Goal: Task Accomplishment & Management: Manage account settings

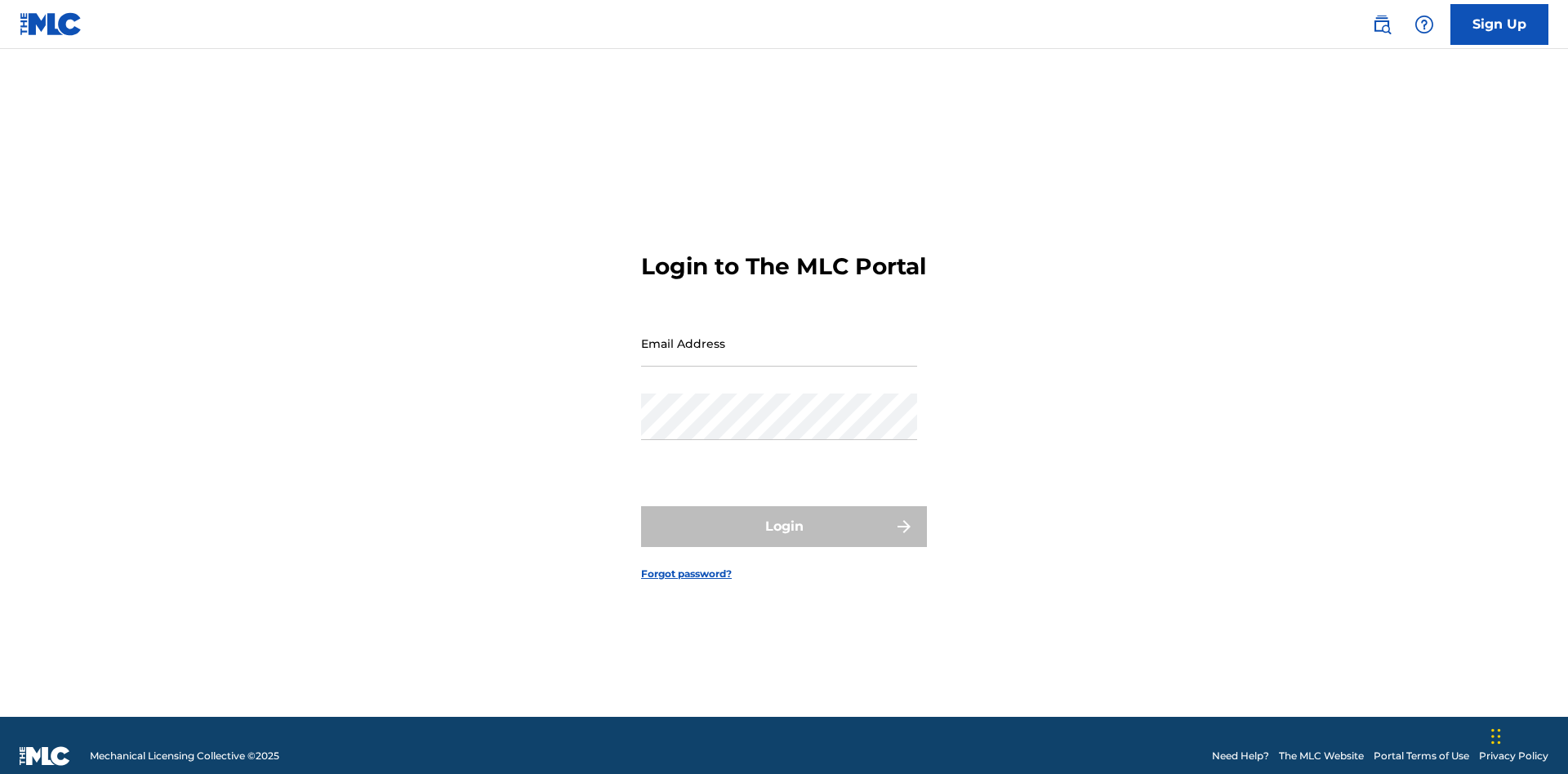
scroll to position [21, 0]
click at [779, 336] on input "Email Address" at bounding box center [778, 343] width 276 height 46
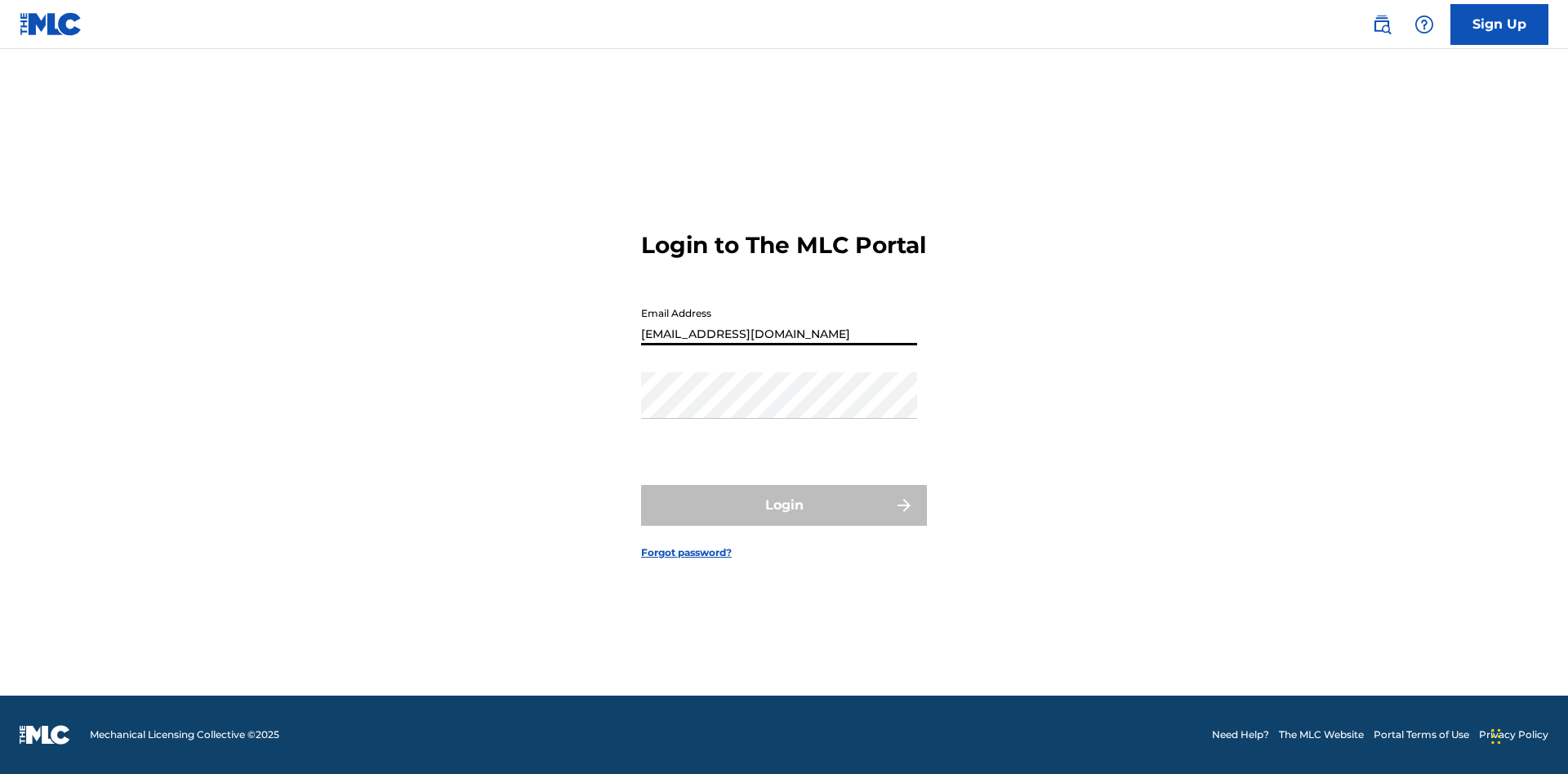
type input "[EMAIL_ADDRESS][DOMAIN_NAME]"
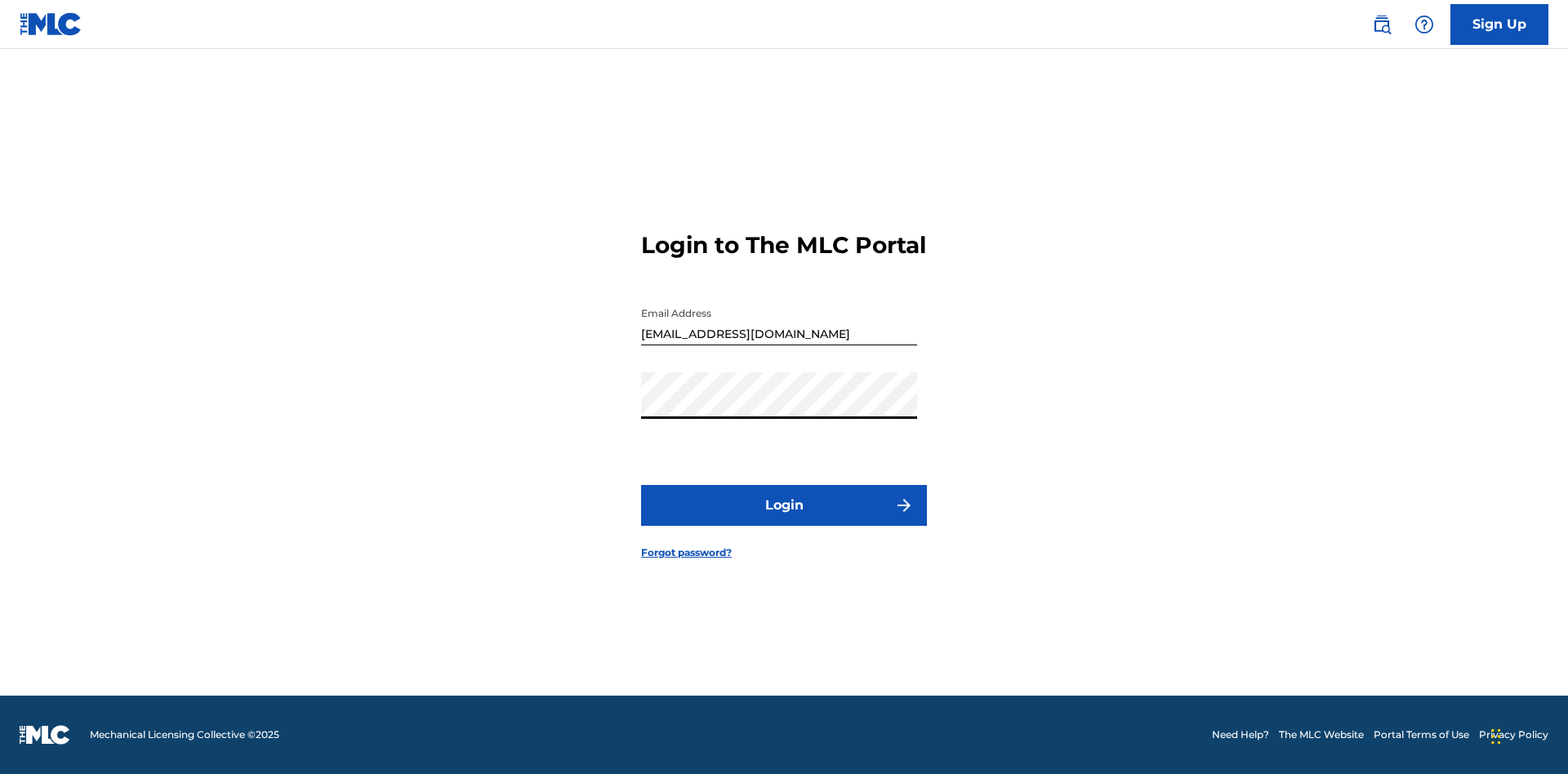
click at [784, 519] on button "Login" at bounding box center [784, 506] width 286 height 41
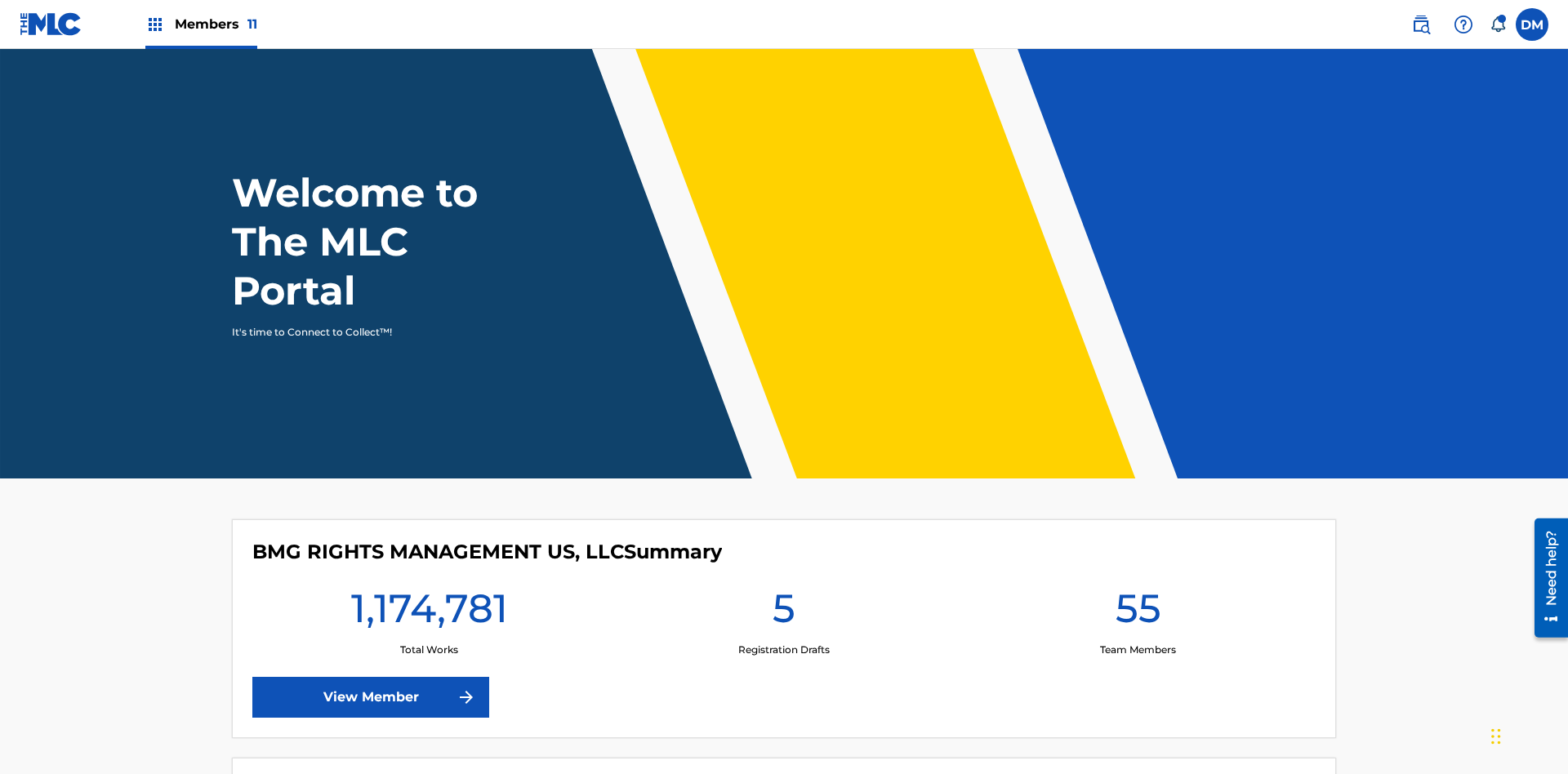
click at [201, 24] on span "Members 11" at bounding box center [215, 24] width 82 height 18
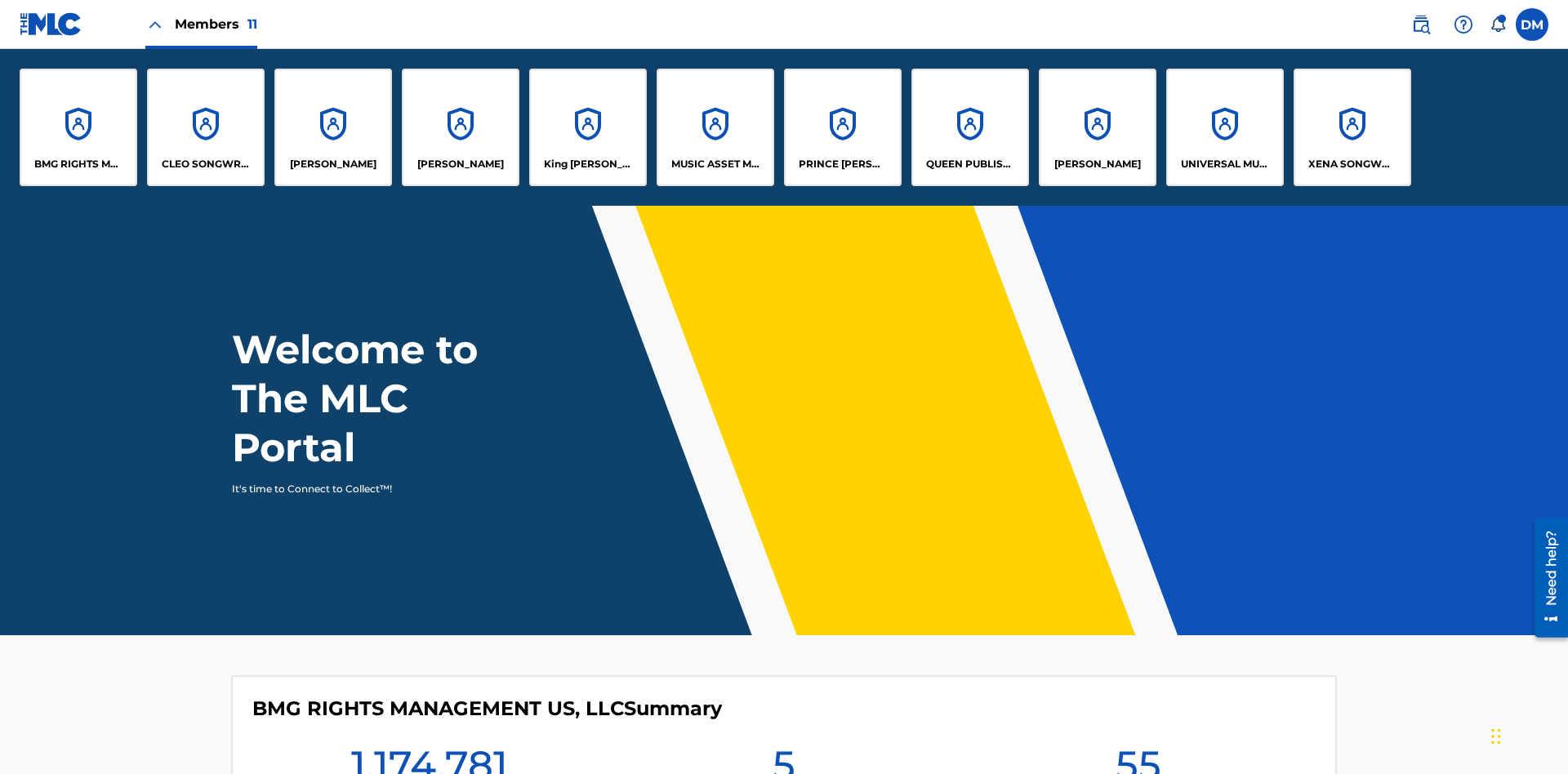
click at [588, 164] on p "King [PERSON_NAME]" at bounding box center [588, 164] width 89 height 15
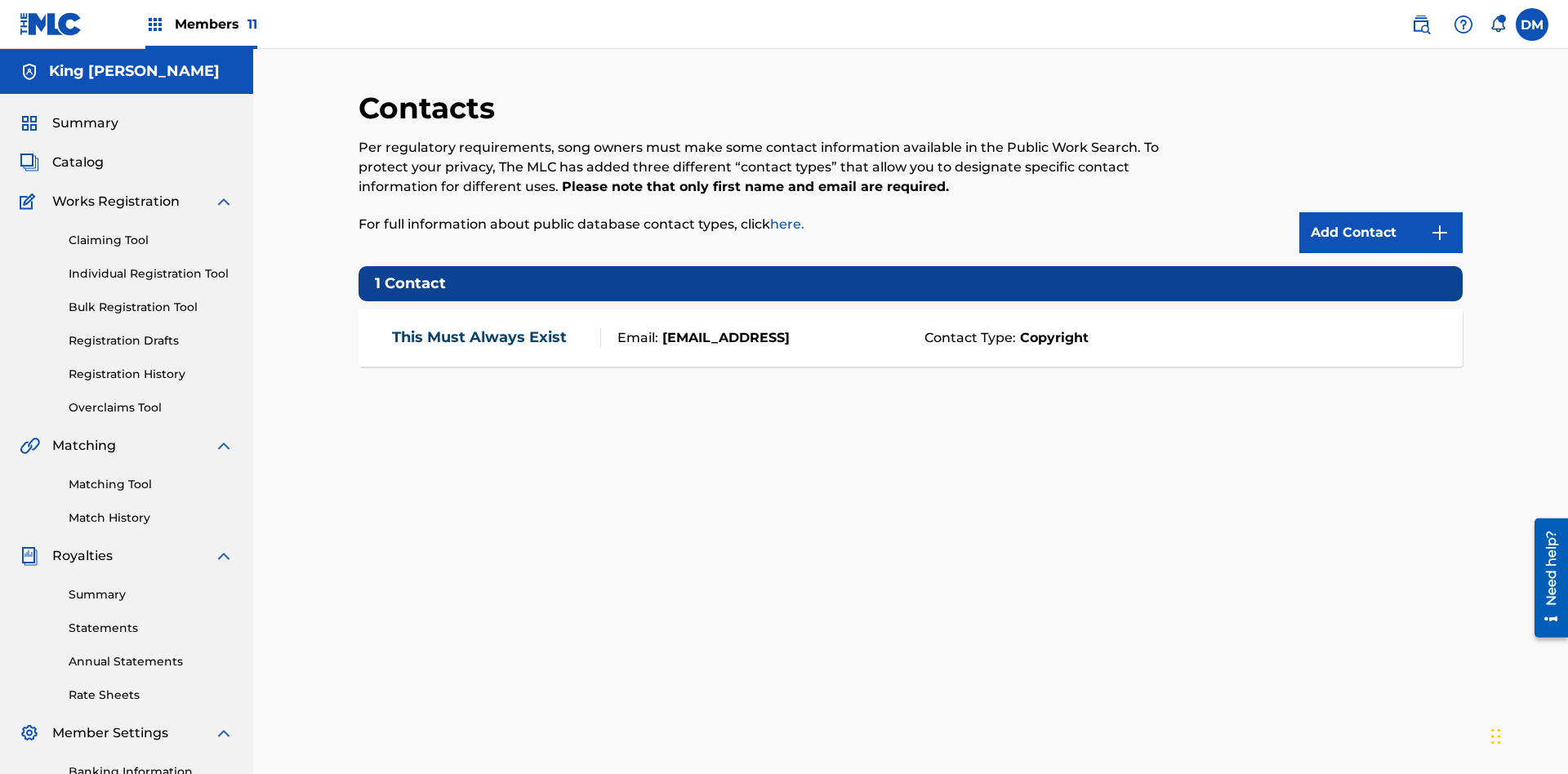
scroll to position [125, 0]
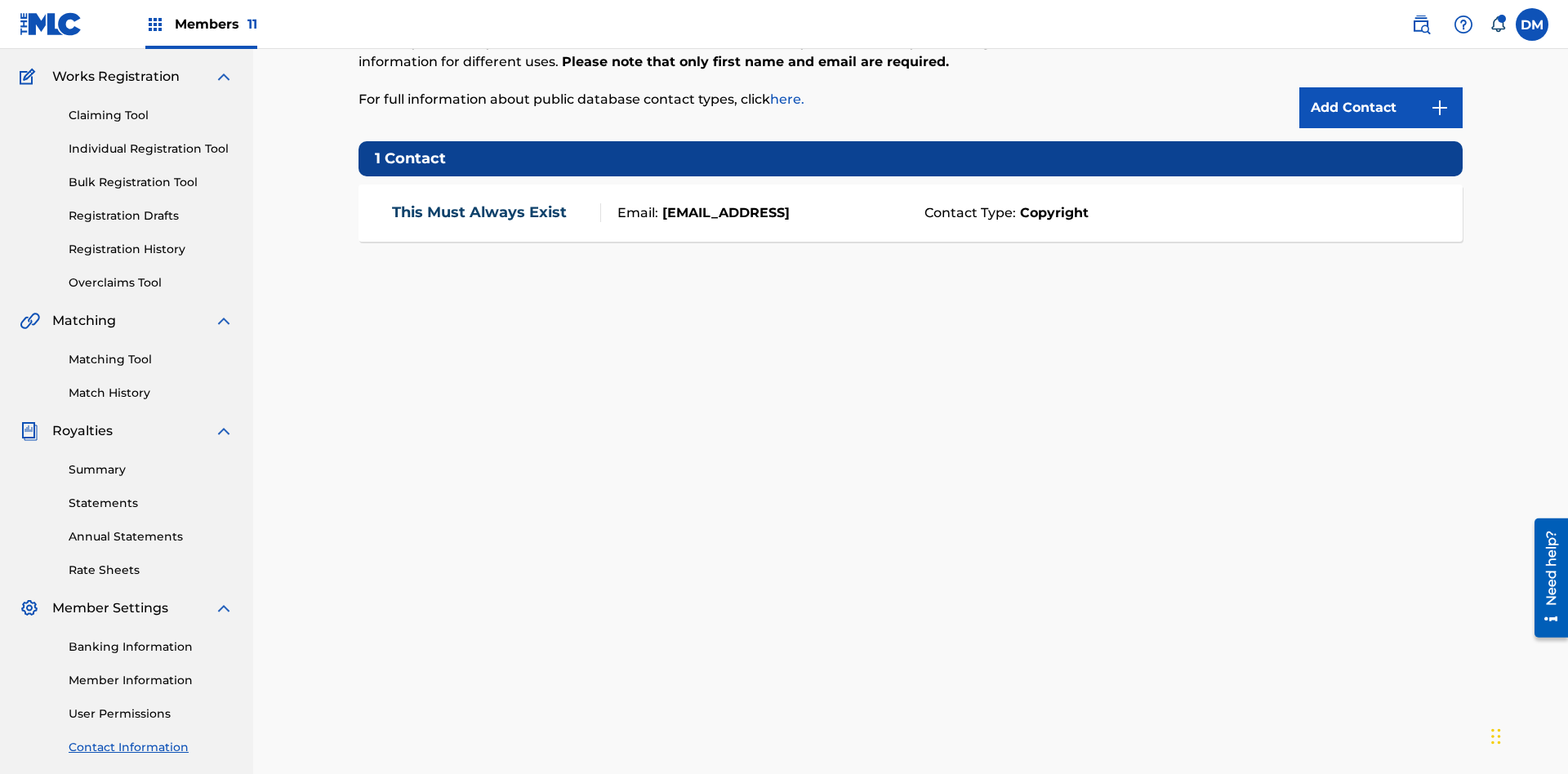
click at [1440, 108] on img at bounding box center [1439, 107] width 19 height 19
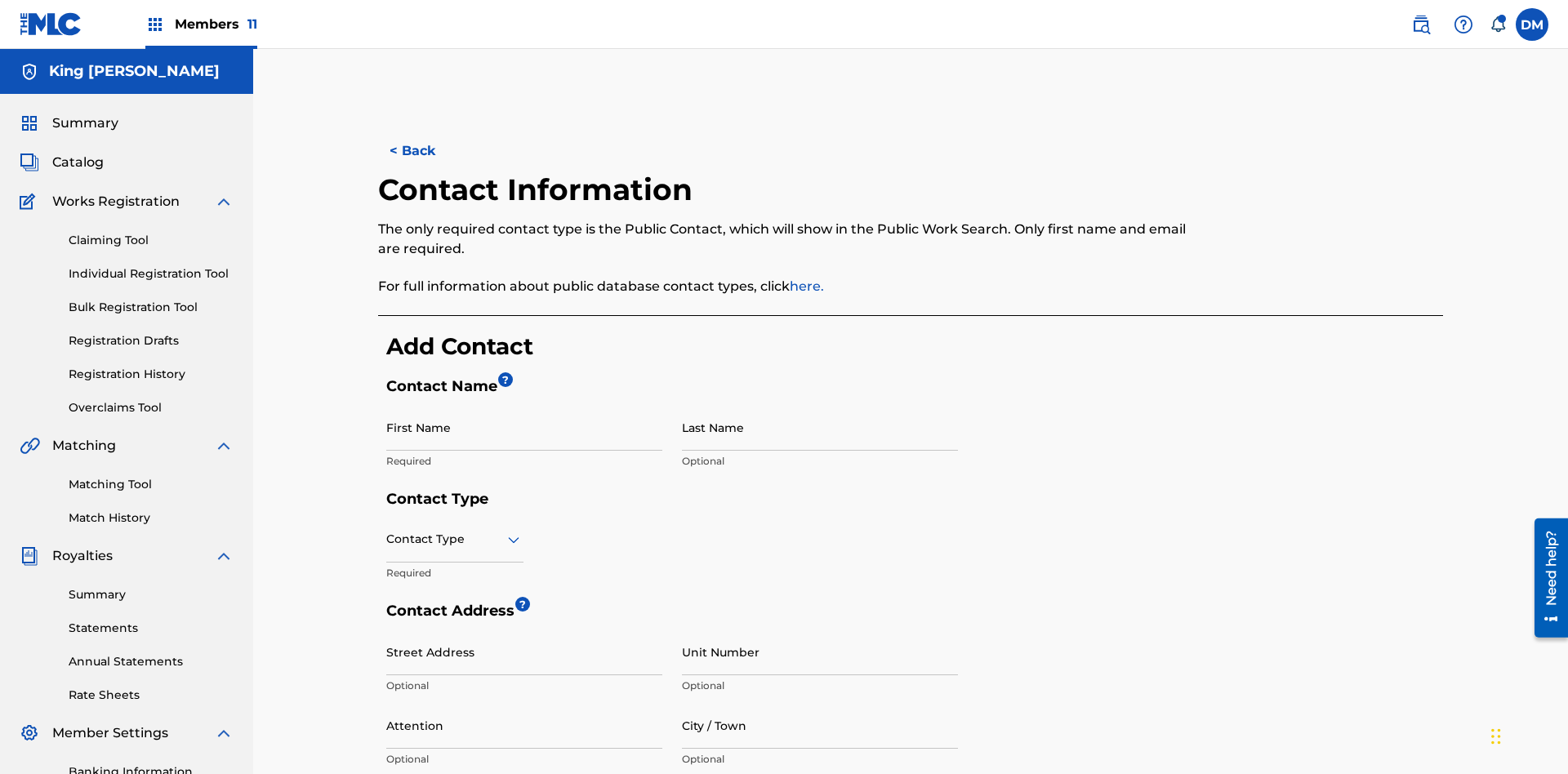
click at [524, 404] on input "First Name" at bounding box center [524, 427] width 276 height 46
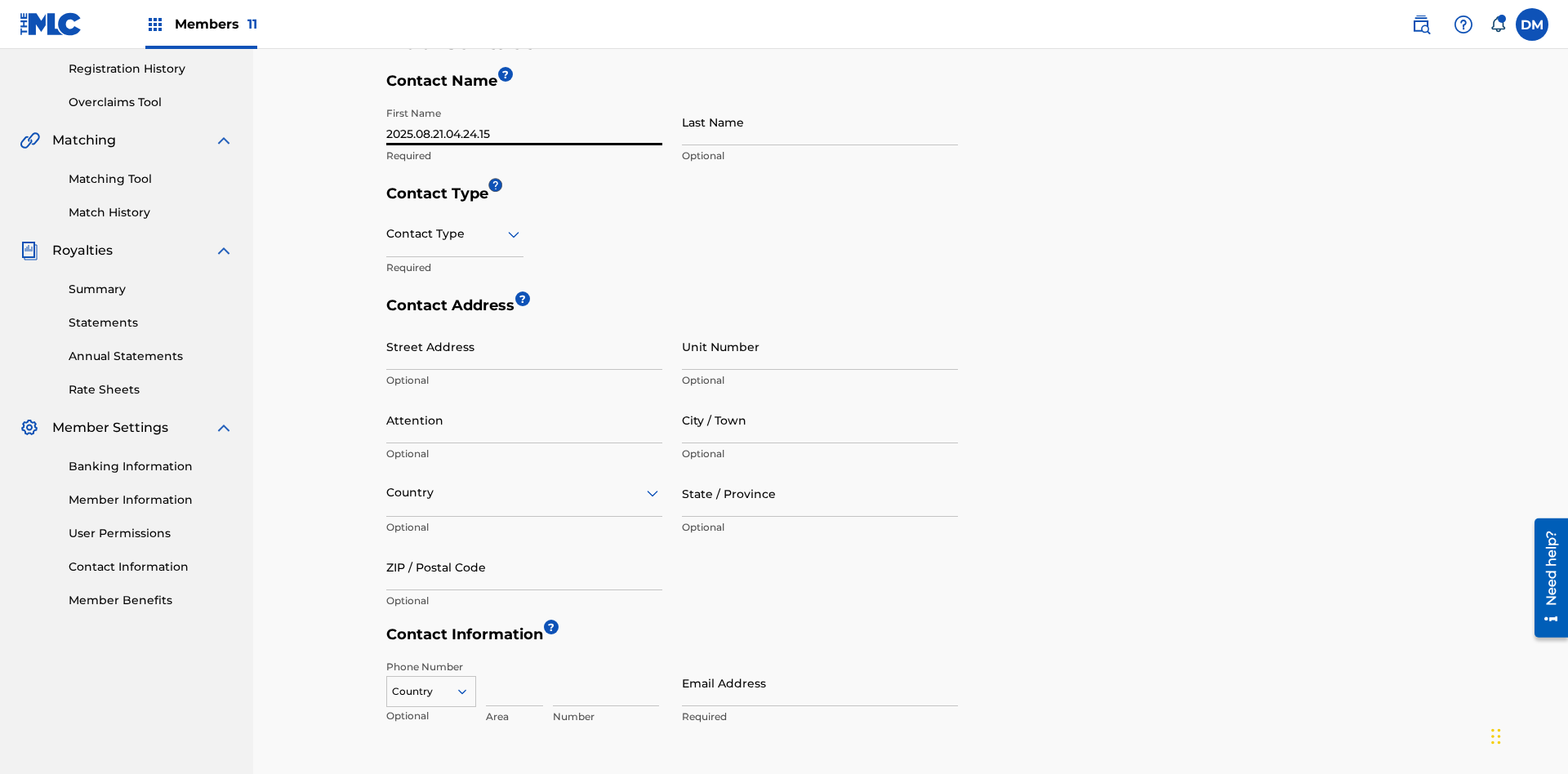
type input "2025.08.21.04.24.15"
click at [820, 122] on input "Last Name" at bounding box center [819, 122] width 276 height 46
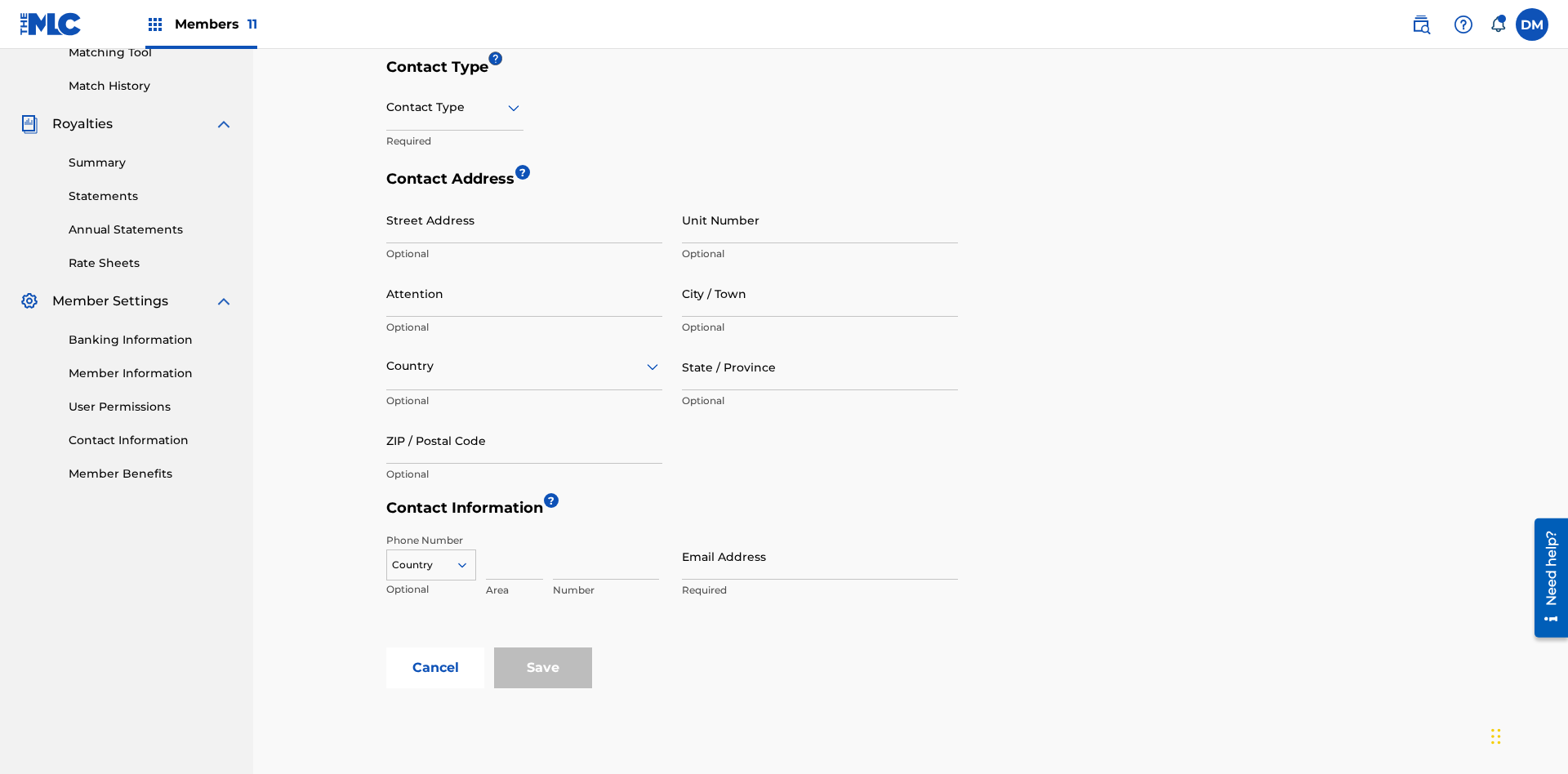
type input "2025.08.21.04.24.15"
click at [387, 107] on input "text" at bounding box center [388, 107] width 4 height 18
click at [455, 149] on div "Public" at bounding box center [455, 149] width 136 height 37
click at [820, 533] on input "Email Address" at bounding box center [819, 556] width 276 height 46
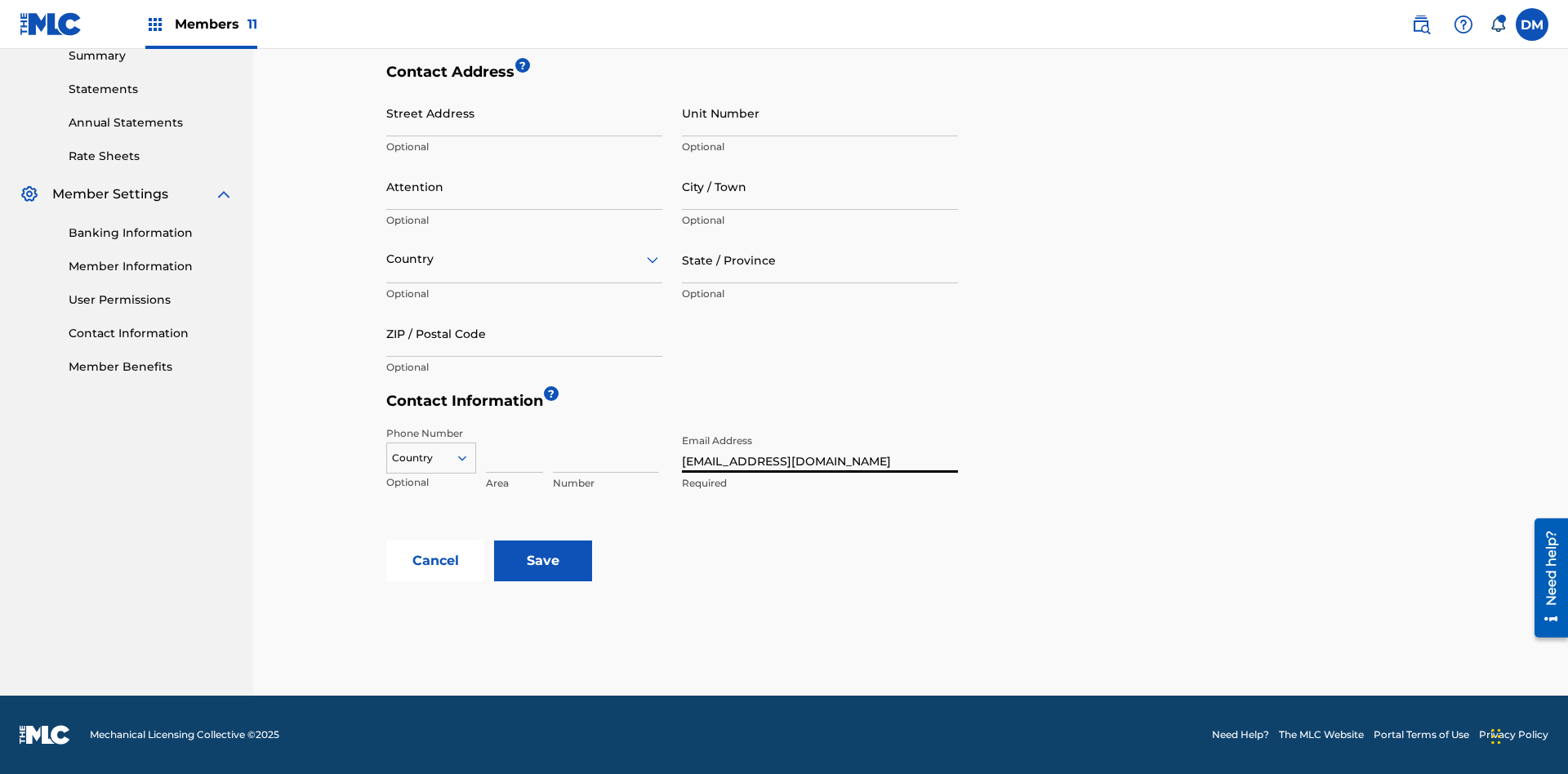
type input "[EMAIL_ADDRESS][DOMAIN_NAME]"
click at [543, 561] on input "Save" at bounding box center [543, 561] width 98 height 41
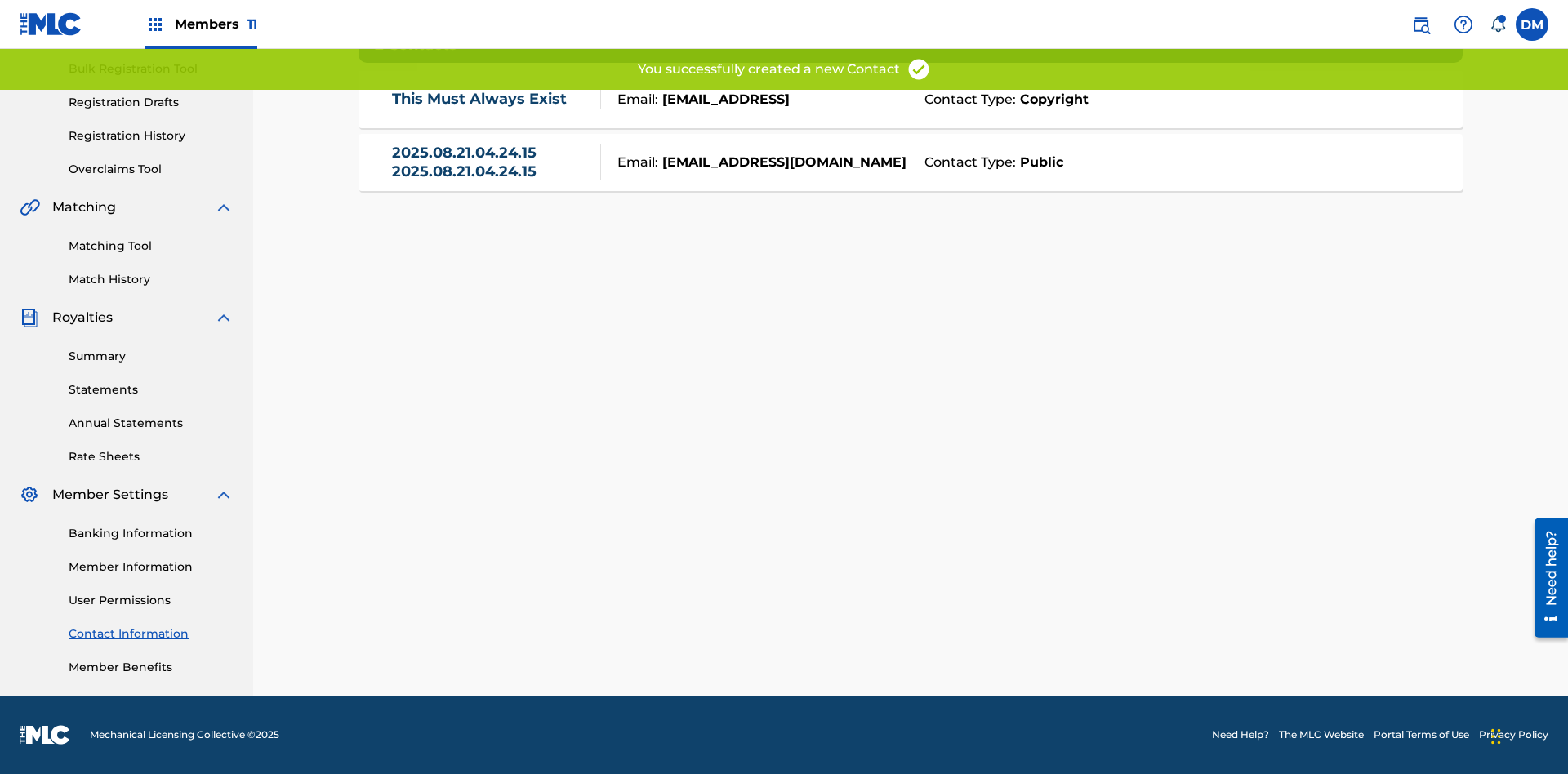
click at [492, 161] on link "2025.08.21.04.24.15 2025.08.21.04.24.15" at bounding box center [493, 162] width 201 height 37
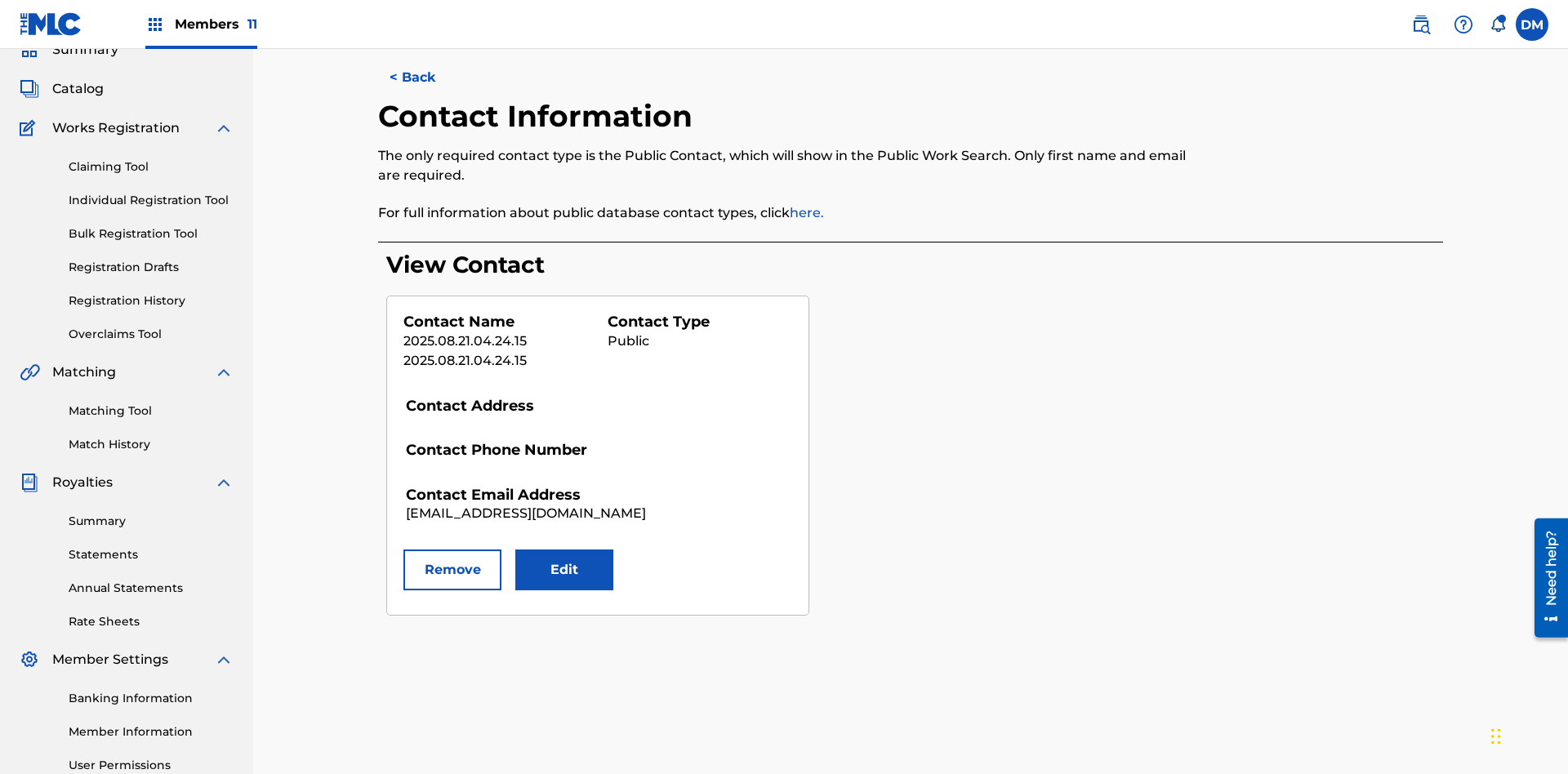
scroll to position [239, 0]
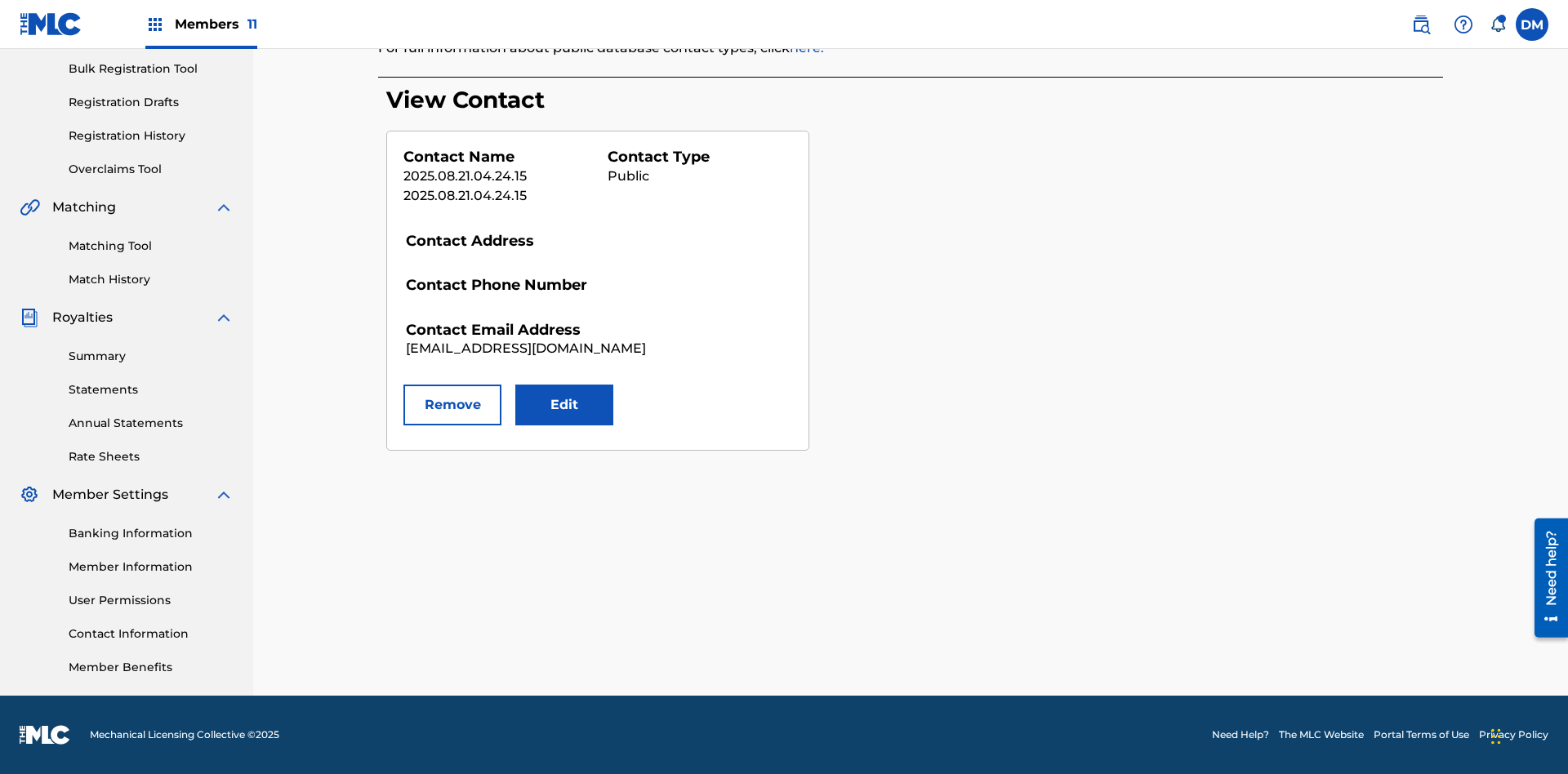
click at [564, 405] on button "Edit" at bounding box center [564, 405] width 98 height 41
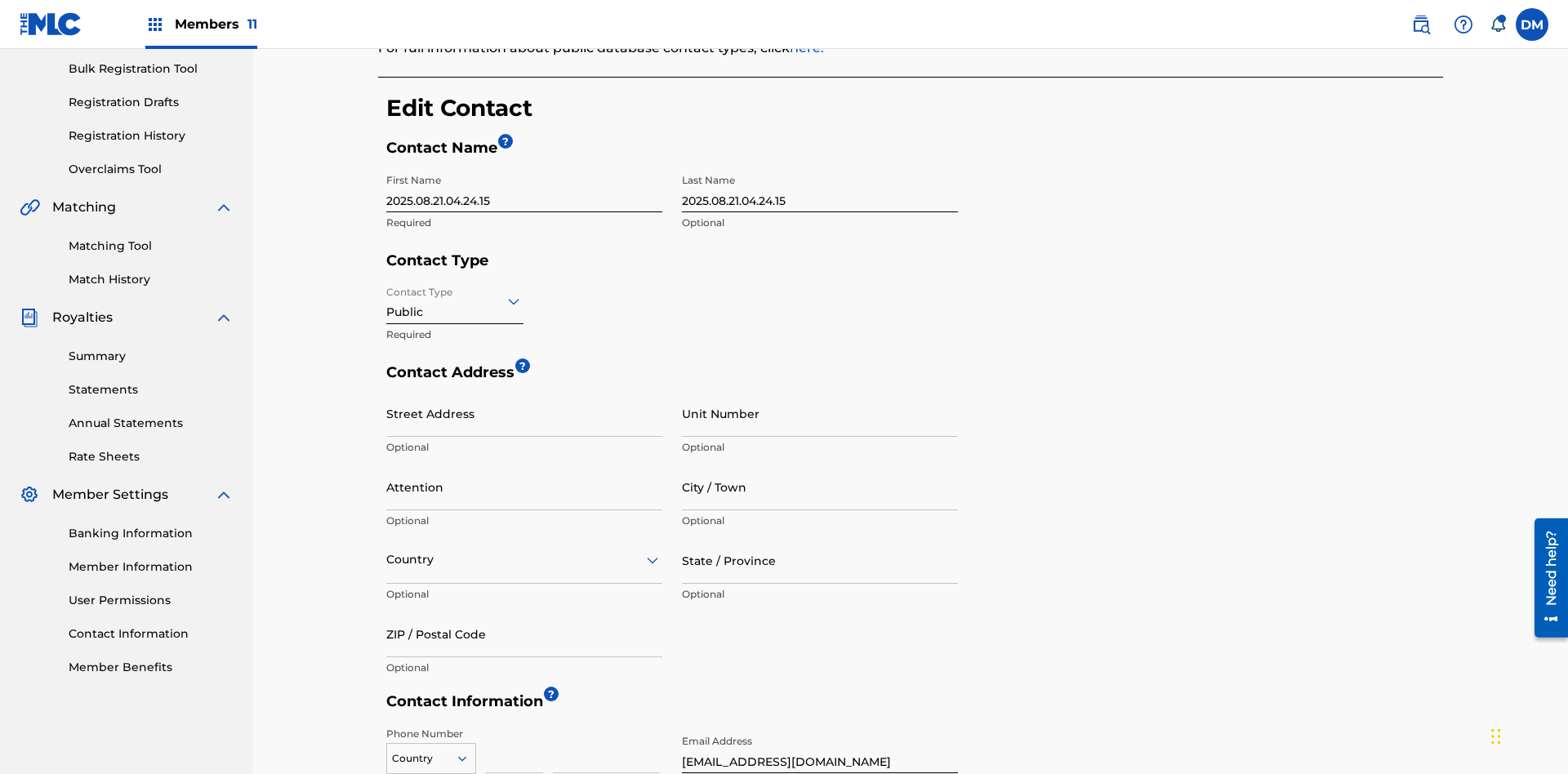
click at [524, 166] on input "2025.08.21.04.24.15" at bounding box center [524, 189] width 276 height 46
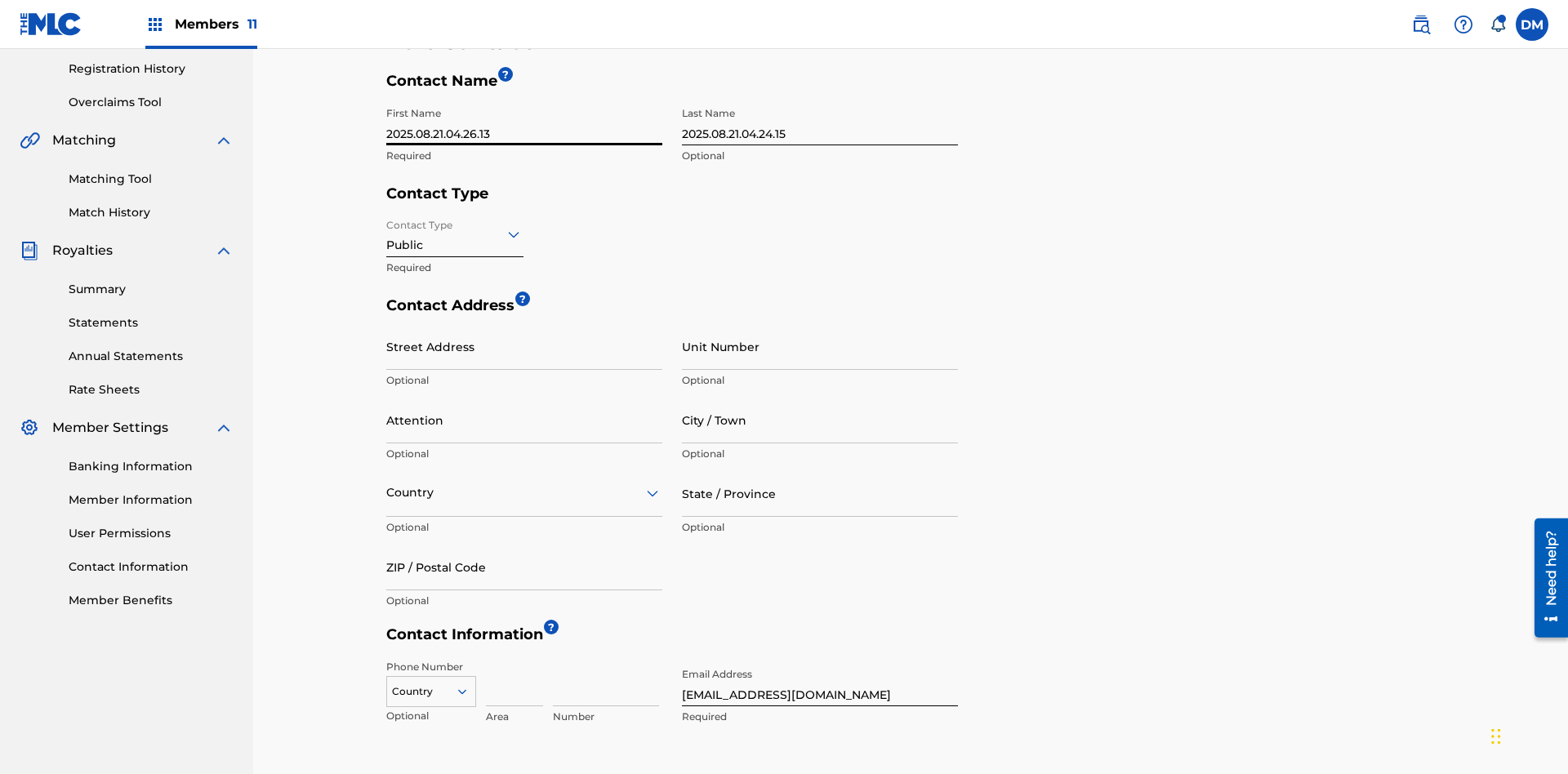
type input "2025.08.21.04.26.13"
click at [820, 122] on input "2025.08.21.04.24.15" at bounding box center [819, 122] width 276 height 46
type input "2025.08.21.04.26.13"
click at [387, 225] on input "Contact Type" at bounding box center [388, 233] width 4 height 18
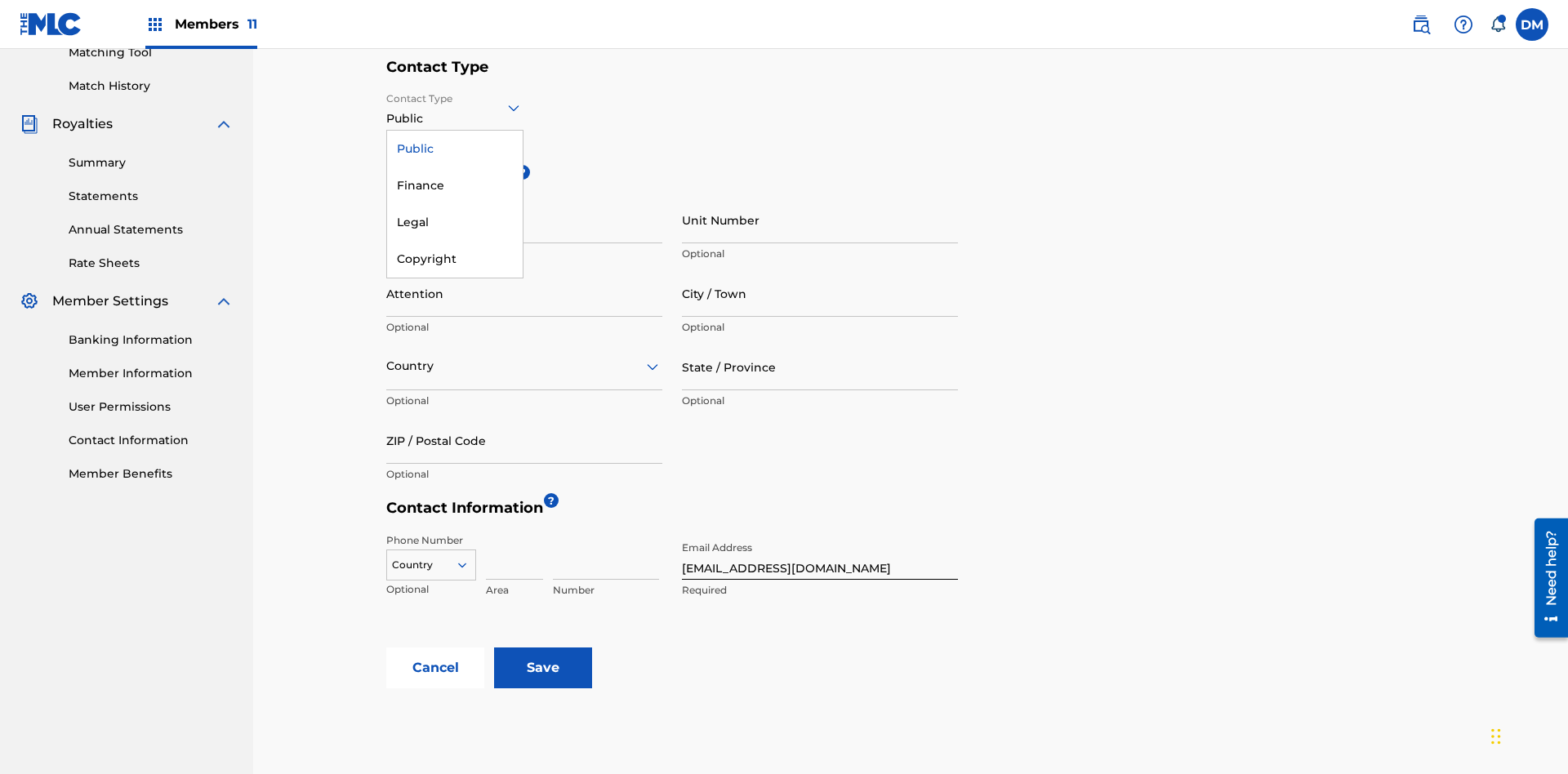
click at [455, 185] on div "Finance" at bounding box center [455, 185] width 136 height 37
click at [820, 270] on input "City / Town" at bounding box center [819, 293] width 276 height 46
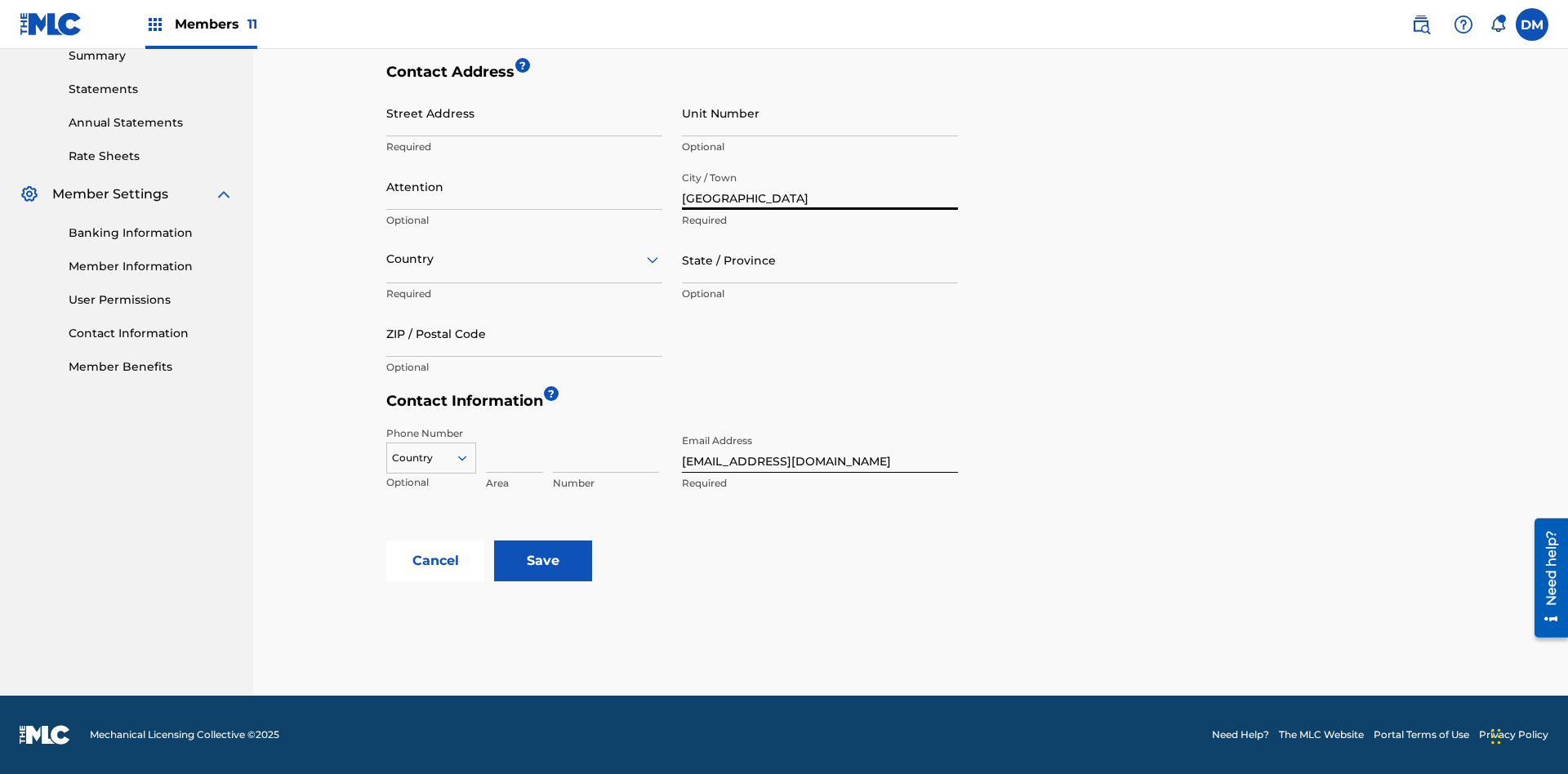
type input "[GEOGRAPHIC_DATA]"
click at [524, 122] on input "Street Address" at bounding box center [524, 113] width 276 height 46
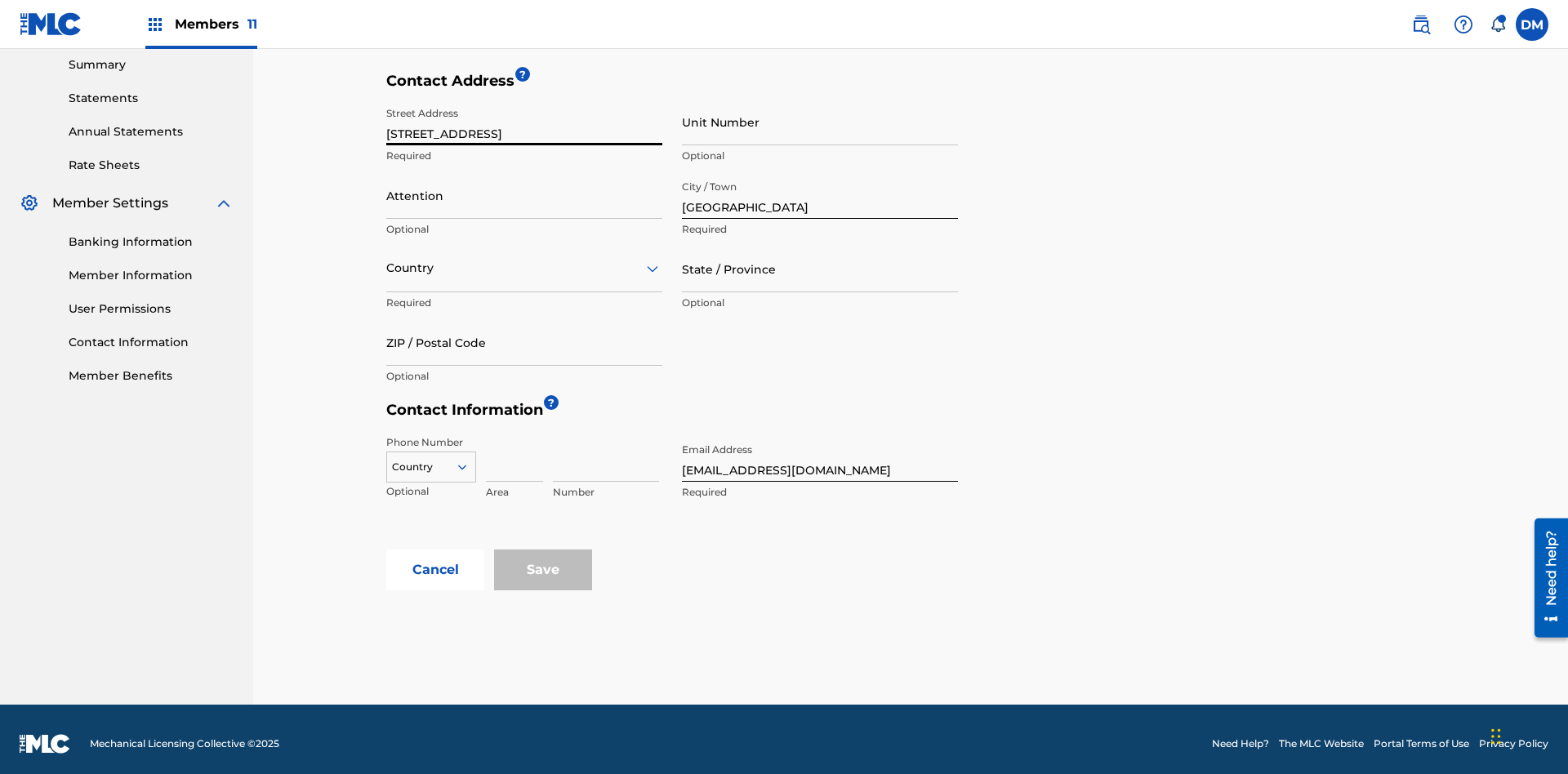
type input "[STREET_ADDRESS]"
click at [820, 122] on input "Unit Number" at bounding box center [819, 122] width 276 height 46
type input "77"
click at [524, 186] on input "Attention" at bounding box center [524, 196] width 276 height 46
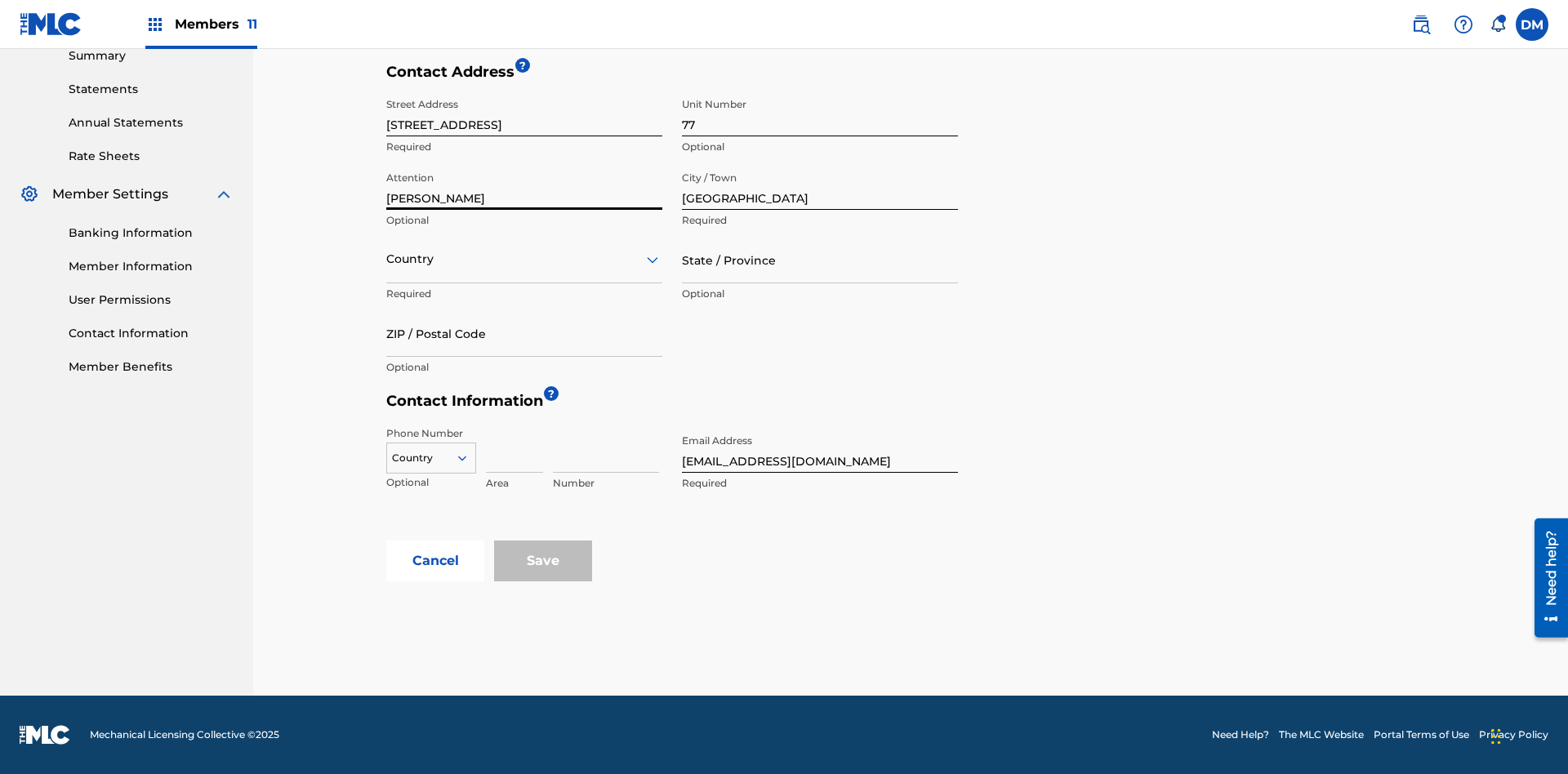
type input "[PERSON_NAME]"
click at [387, 259] on input "text" at bounding box center [388, 259] width 4 height 18
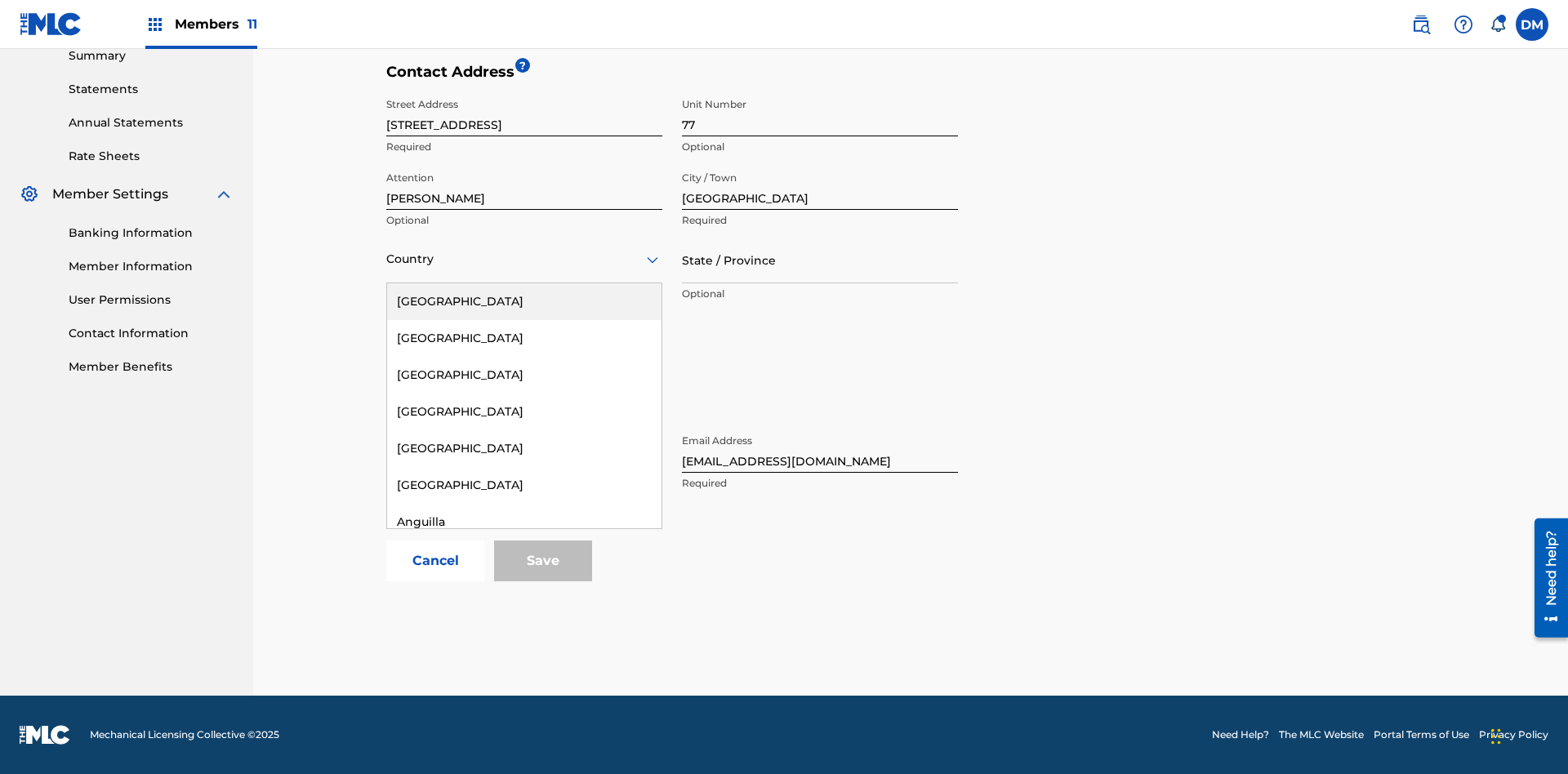
click at [524, 724] on div "[GEOGRAPHIC_DATA]" at bounding box center [524, 706] width 274 height 37
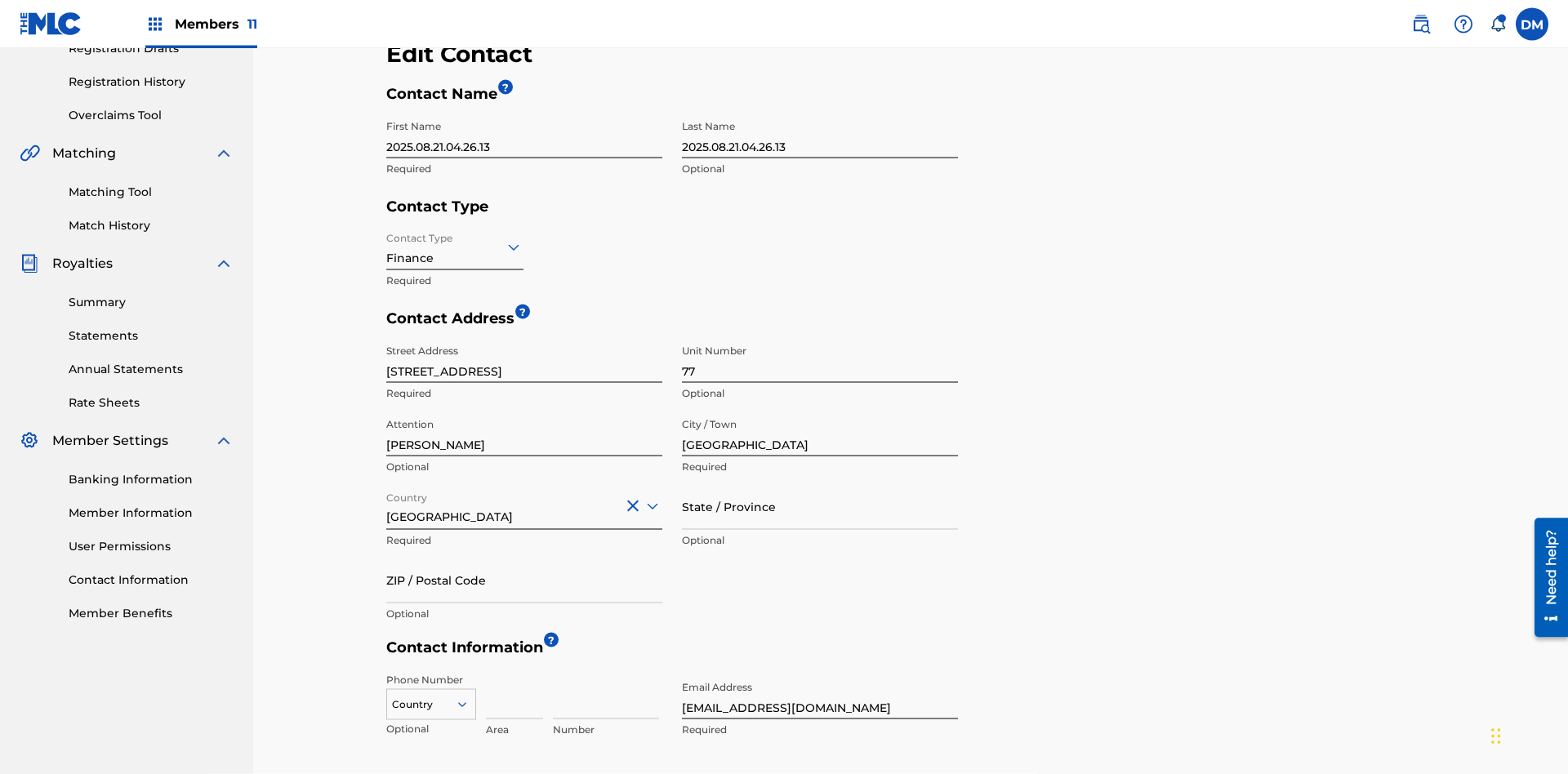
click at [820, 483] on input "State / Province" at bounding box center [819, 506] width 276 height 46
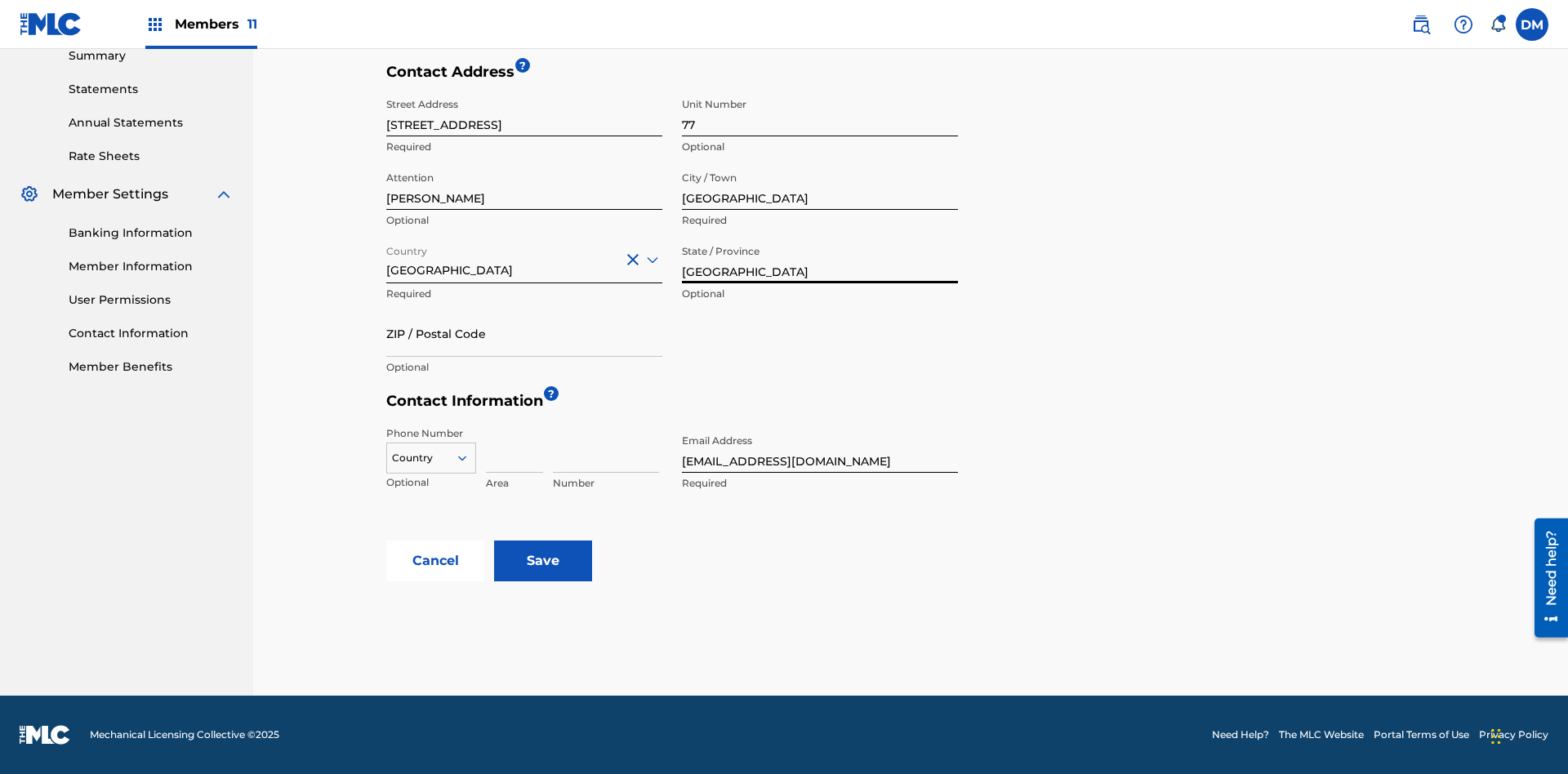
type input "[GEOGRAPHIC_DATA]"
click at [524, 333] on input "ZIP / Postal Code" at bounding box center [524, 333] width 276 height 46
type input "2060"
click at [469, 458] on icon at bounding box center [462, 458] width 15 height 15
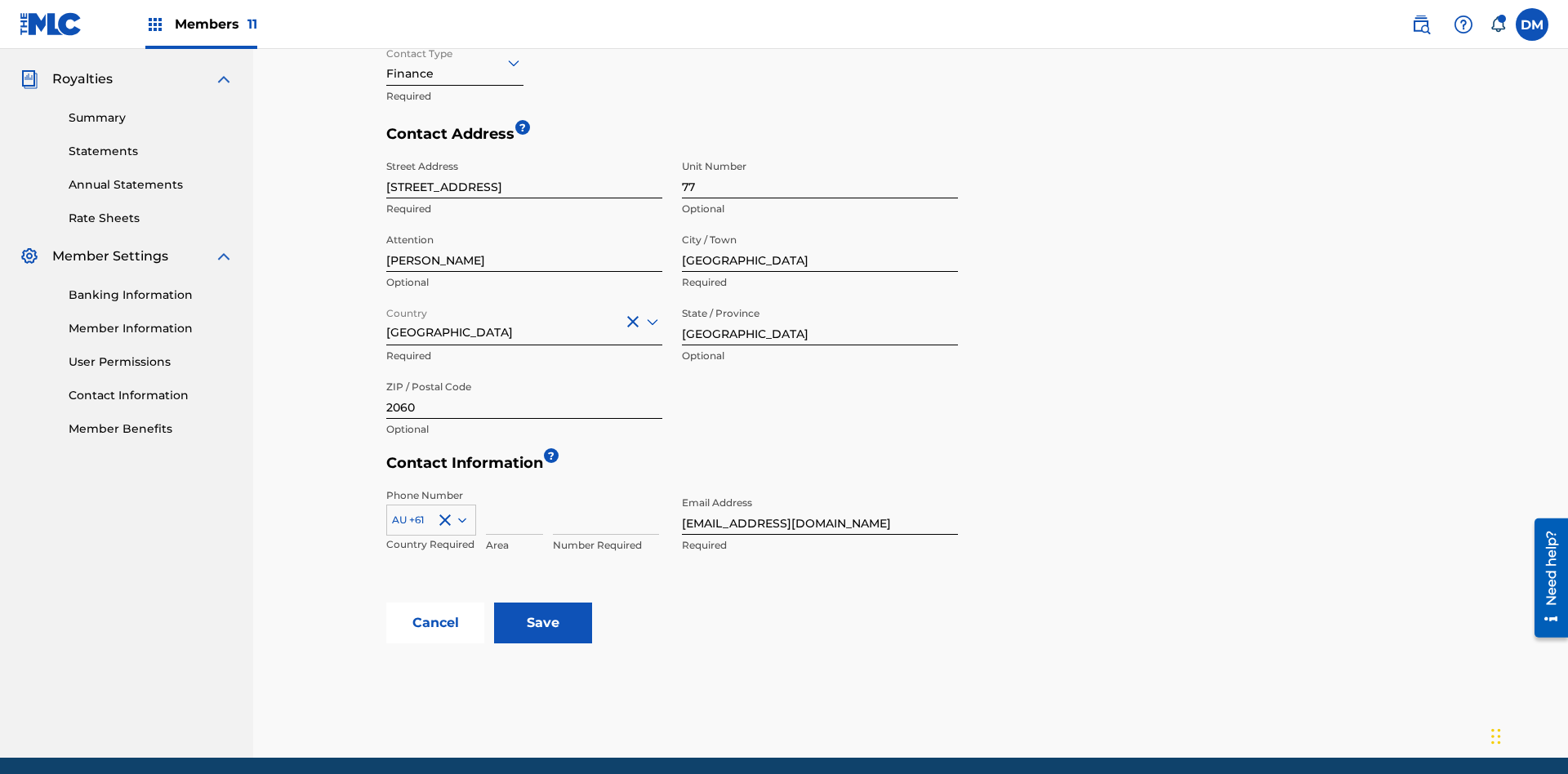
click at [515, 488] on input at bounding box center [515, 511] width 57 height 46
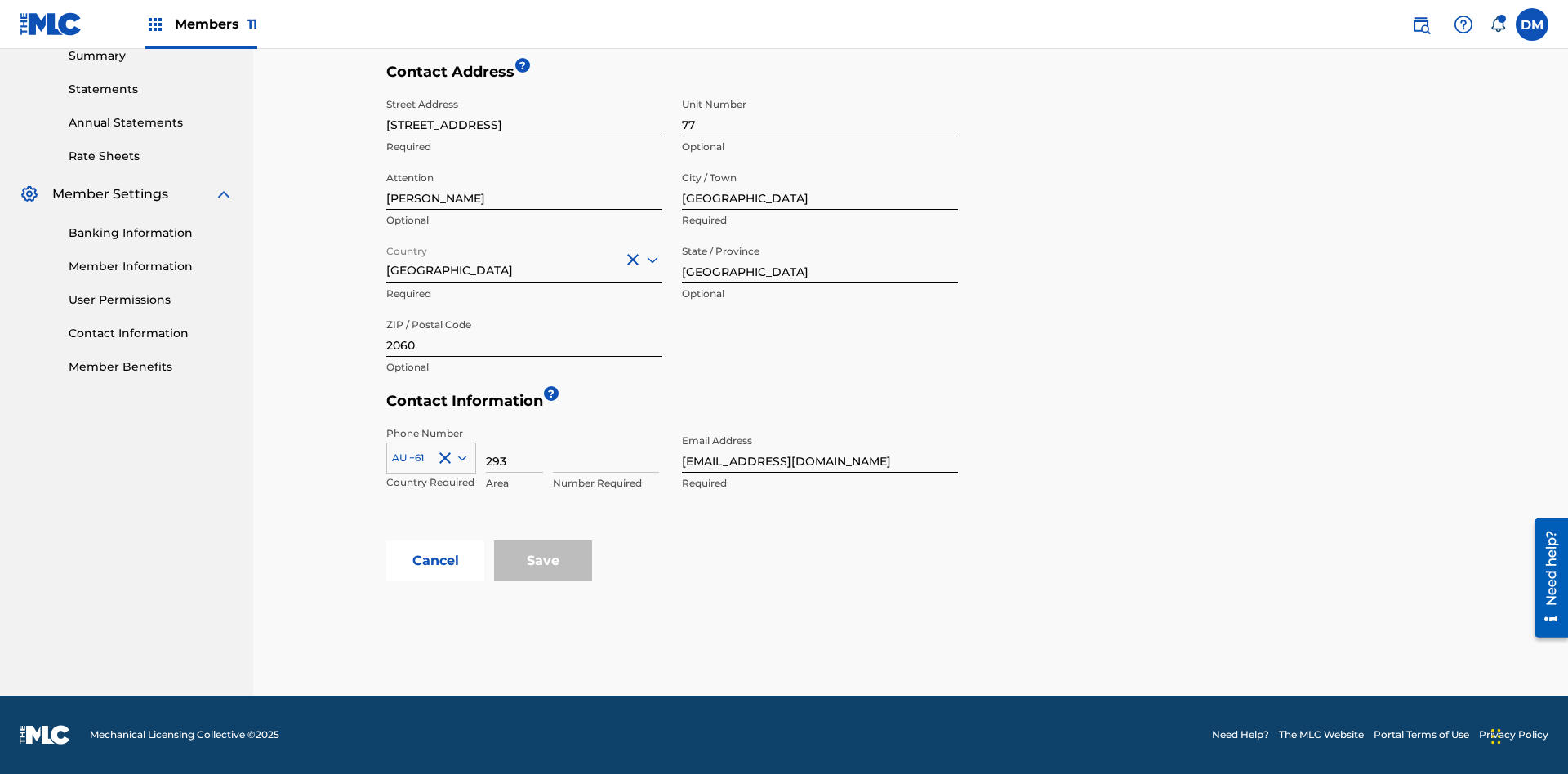
type input "293"
click at [606, 449] on input at bounding box center [605, 449] width 106 height 46
type input "9199000"
click at [820, 449] on input "[EMAIL_ADDRESS][DOMAIN_NAME]" at bounding box center [819, 449] width 276 height 46
type input "[EMAIL_ADDRESS][DOMAIN_NAME]"
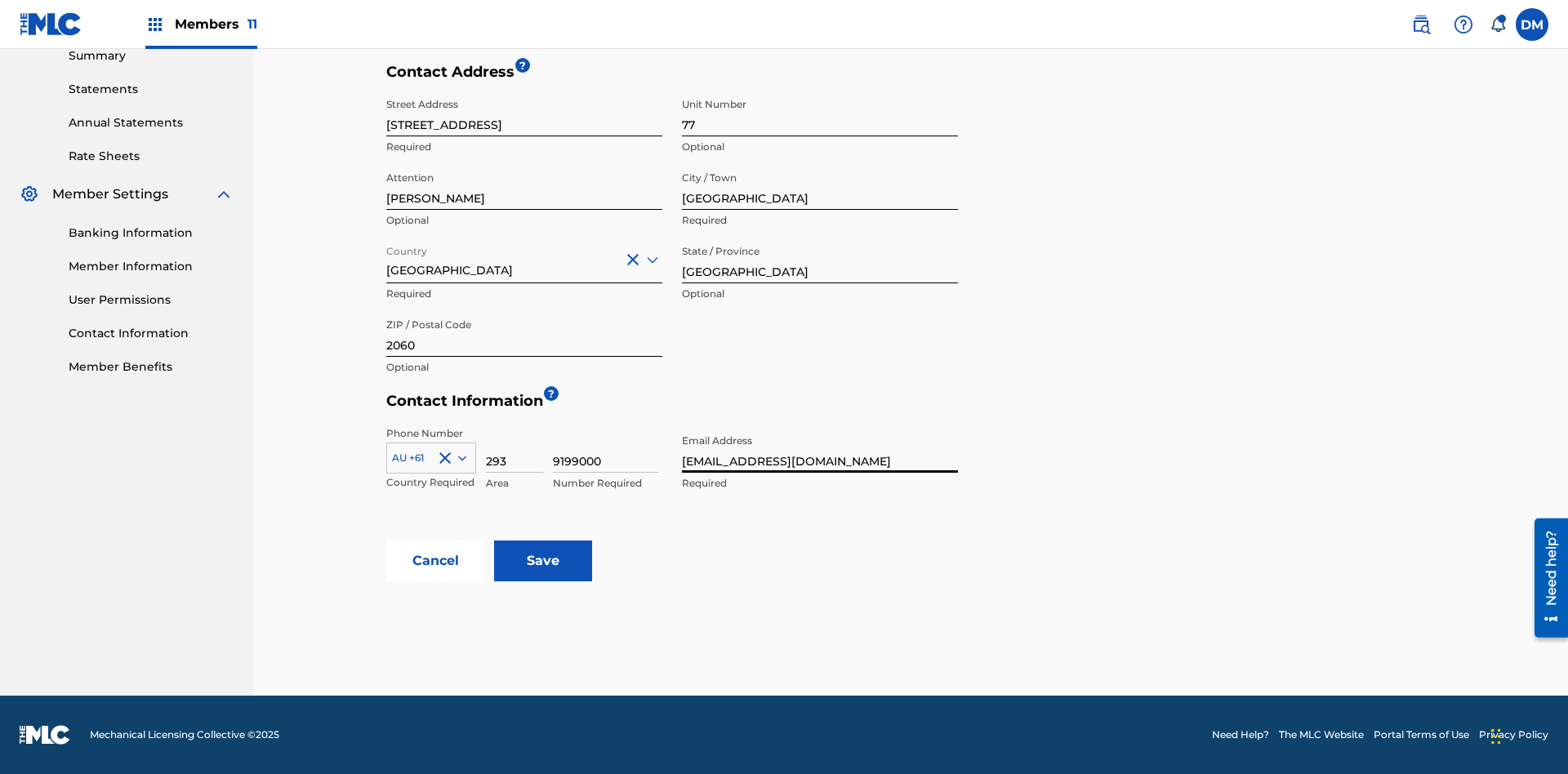
click at [543, 561] on input "Save" at bounding box center [543, 561] width 98 height 41
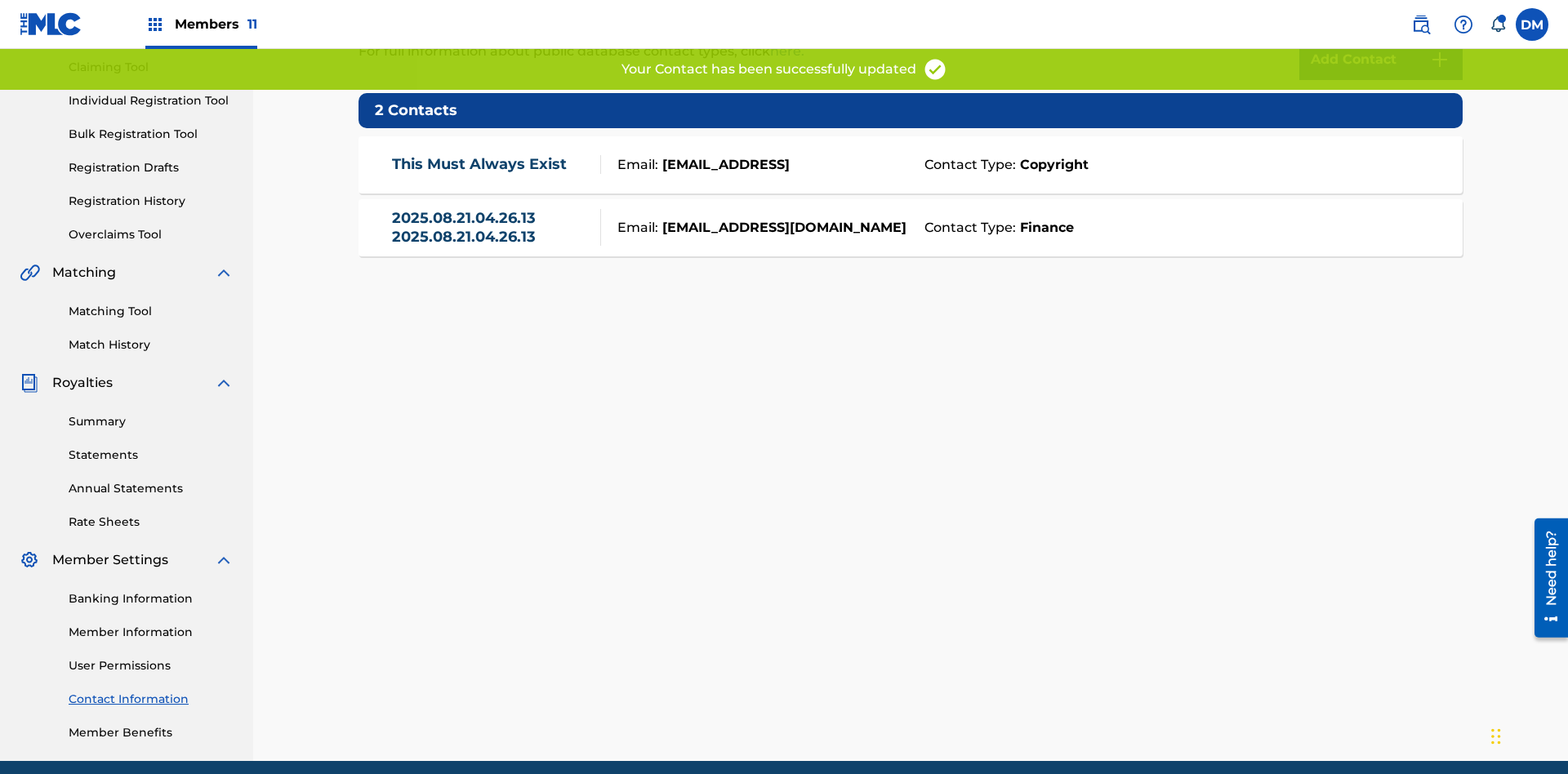
click at [151, 691] on link "Contact Information" at bounding box center [150, 699] width 165 height 18
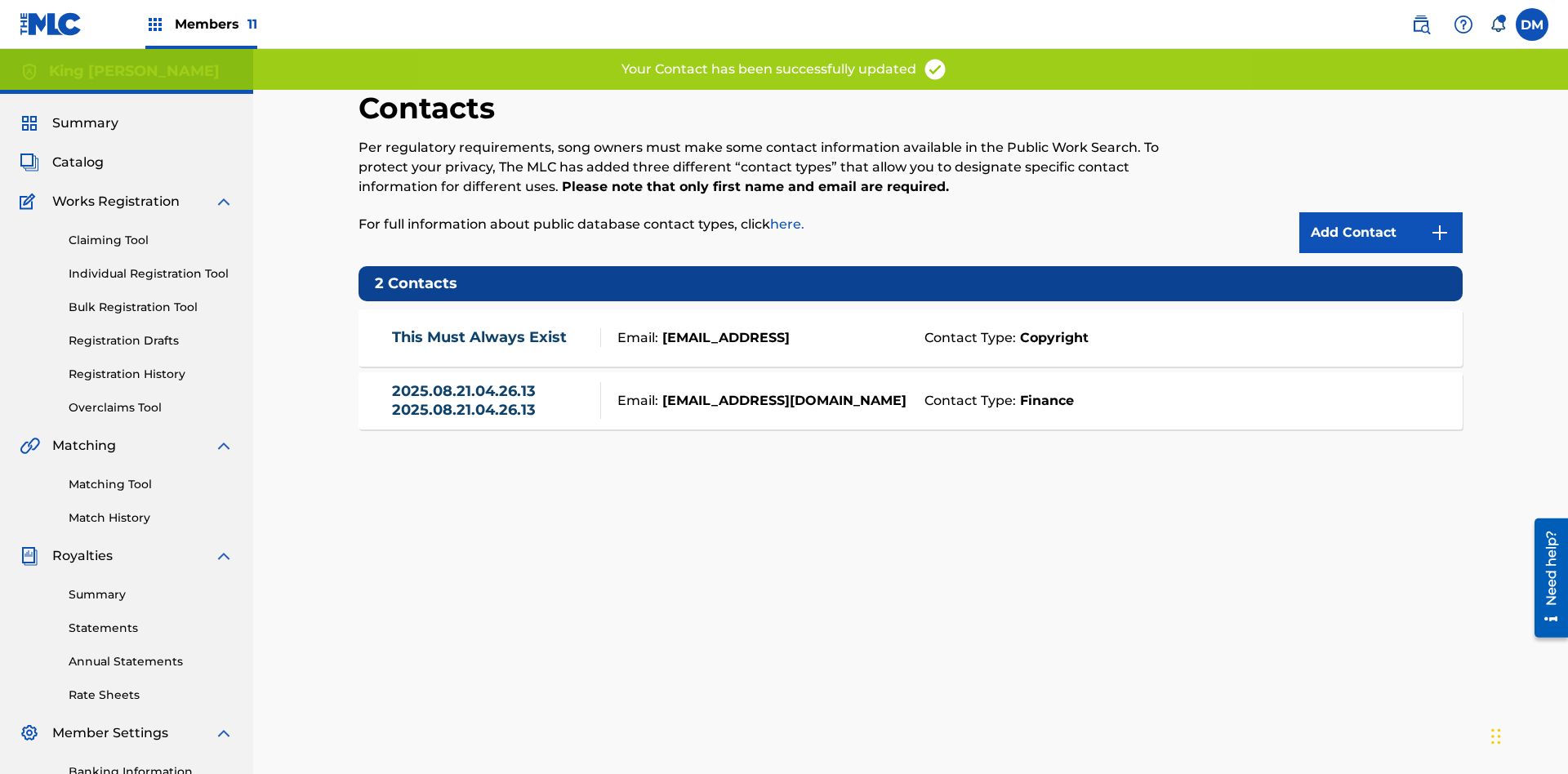
scroll to position [239, 0]
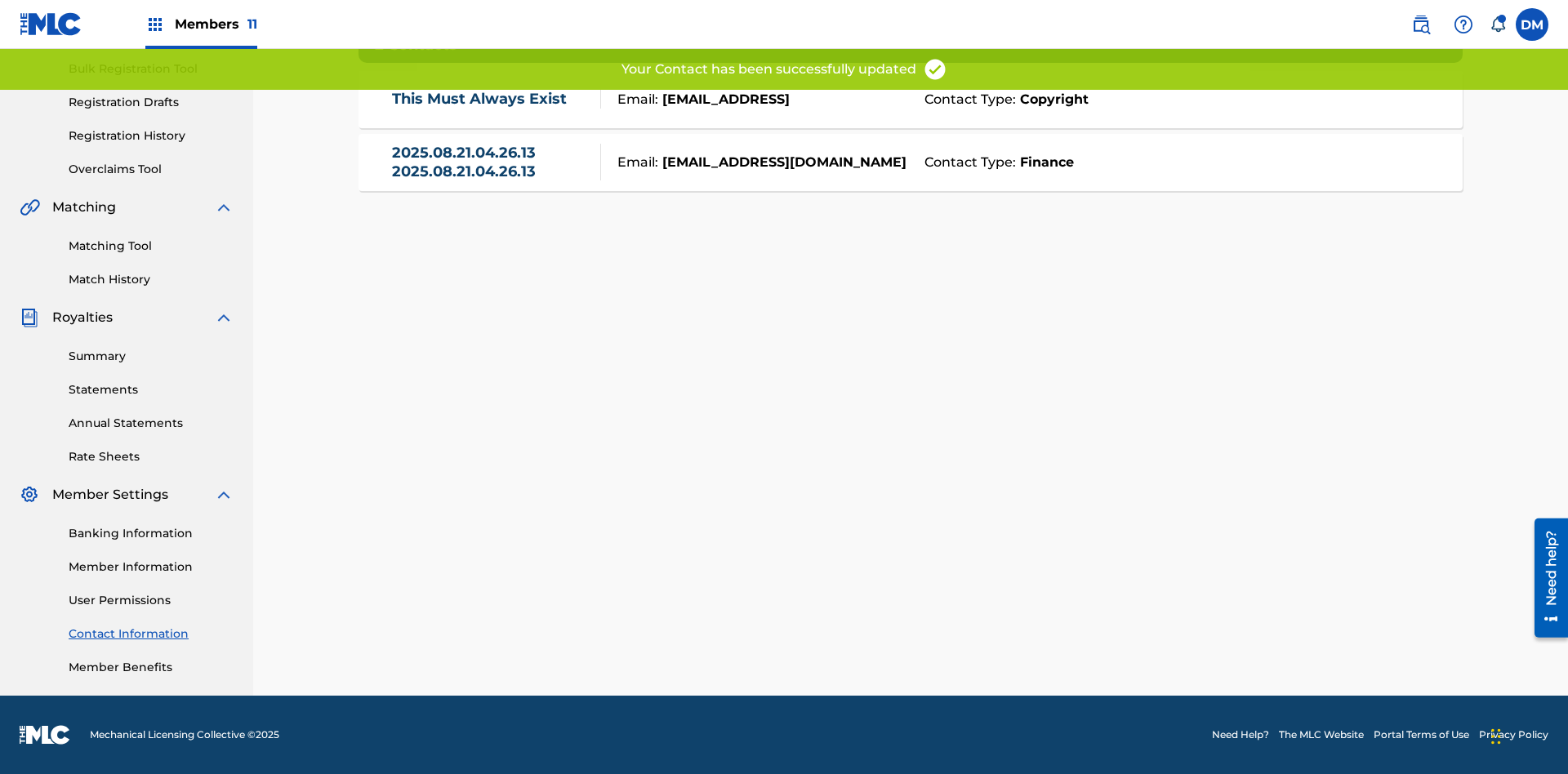
click at [492, 161] on link "2025.08.21.04.26.13 2025.08.21.04.26.13" at bounding box center [493, 162] width 201 height 37
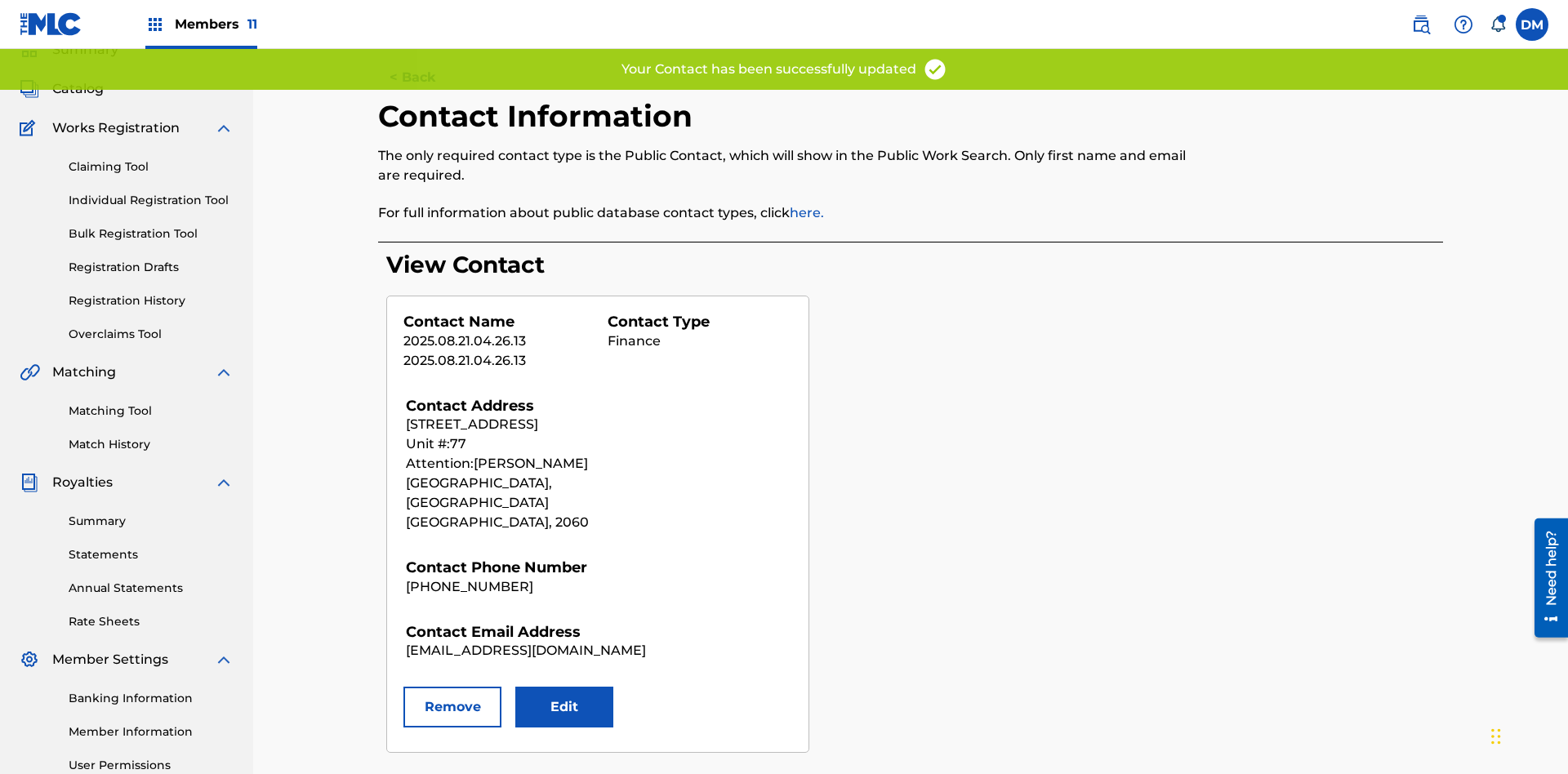
scroll to position [239, 0]
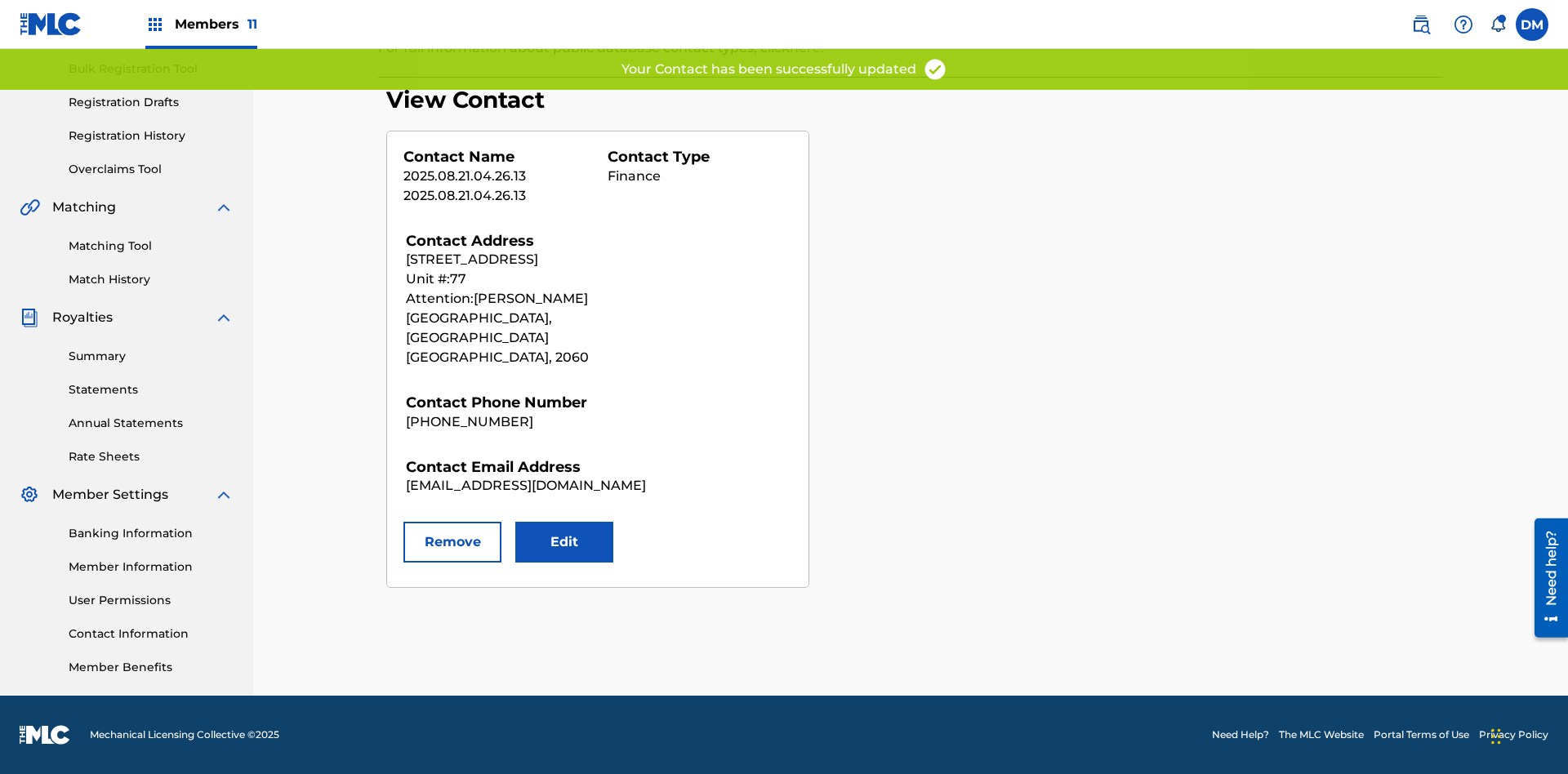
click at [452, 523] on button "Remove" at bounding box center [452, 542] width 98 height 41
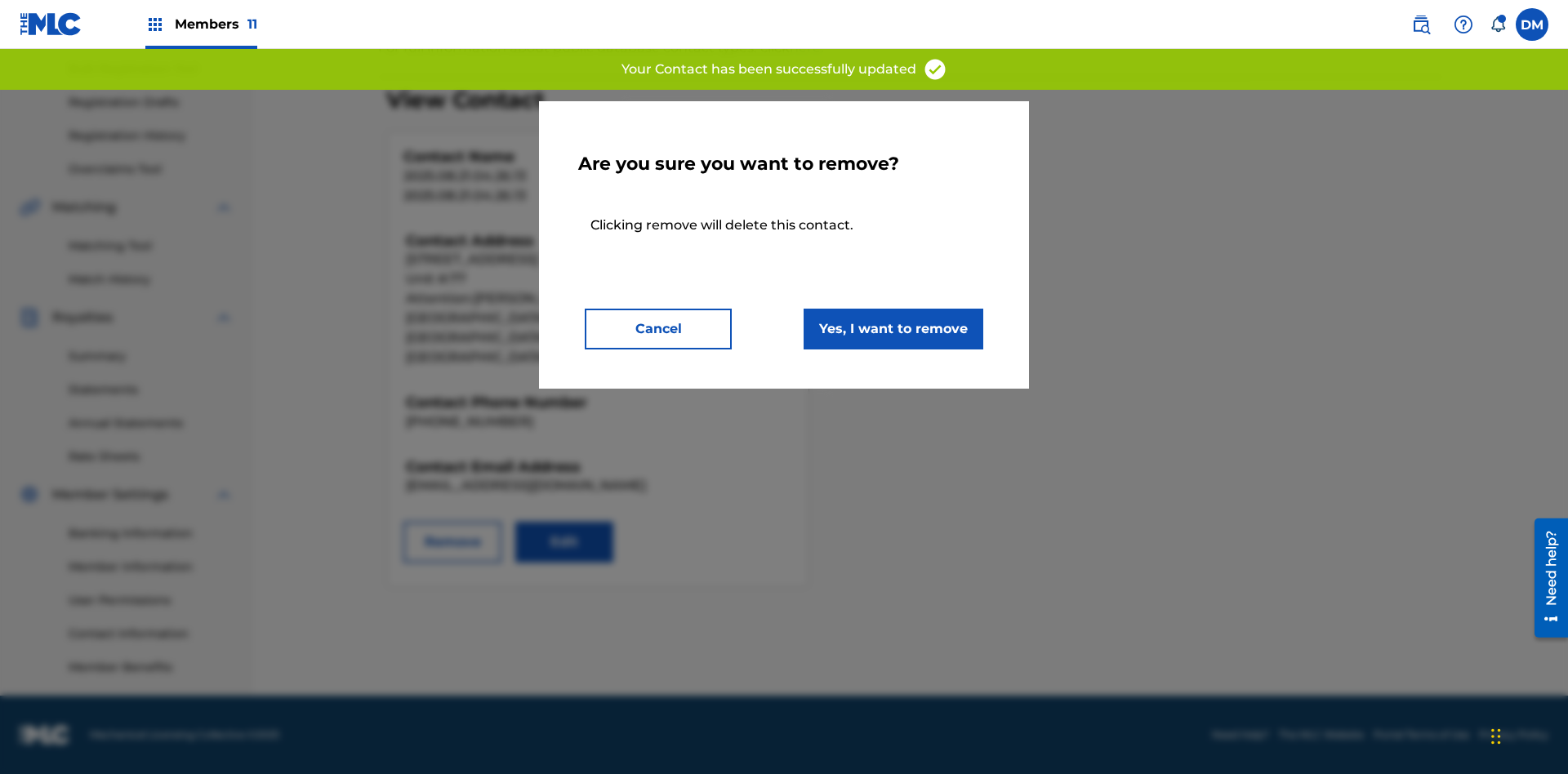
click at [894, 328] on button "Yes, I want to remove" at bounding box center [893, 329] width 180 height 41
